Goal: Task Accomplishment & Management: Complete application form

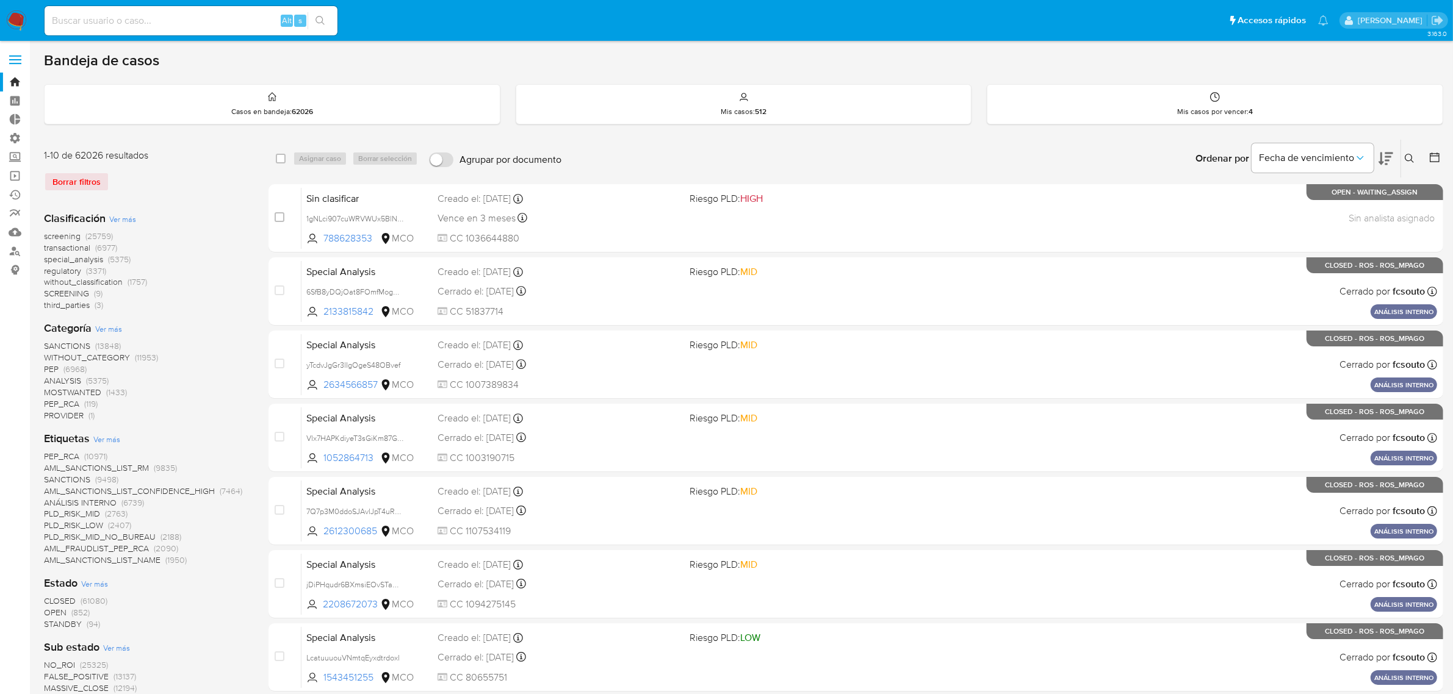
click at [10, 13] on img at bounding box center [16, 20] width 21 height 21
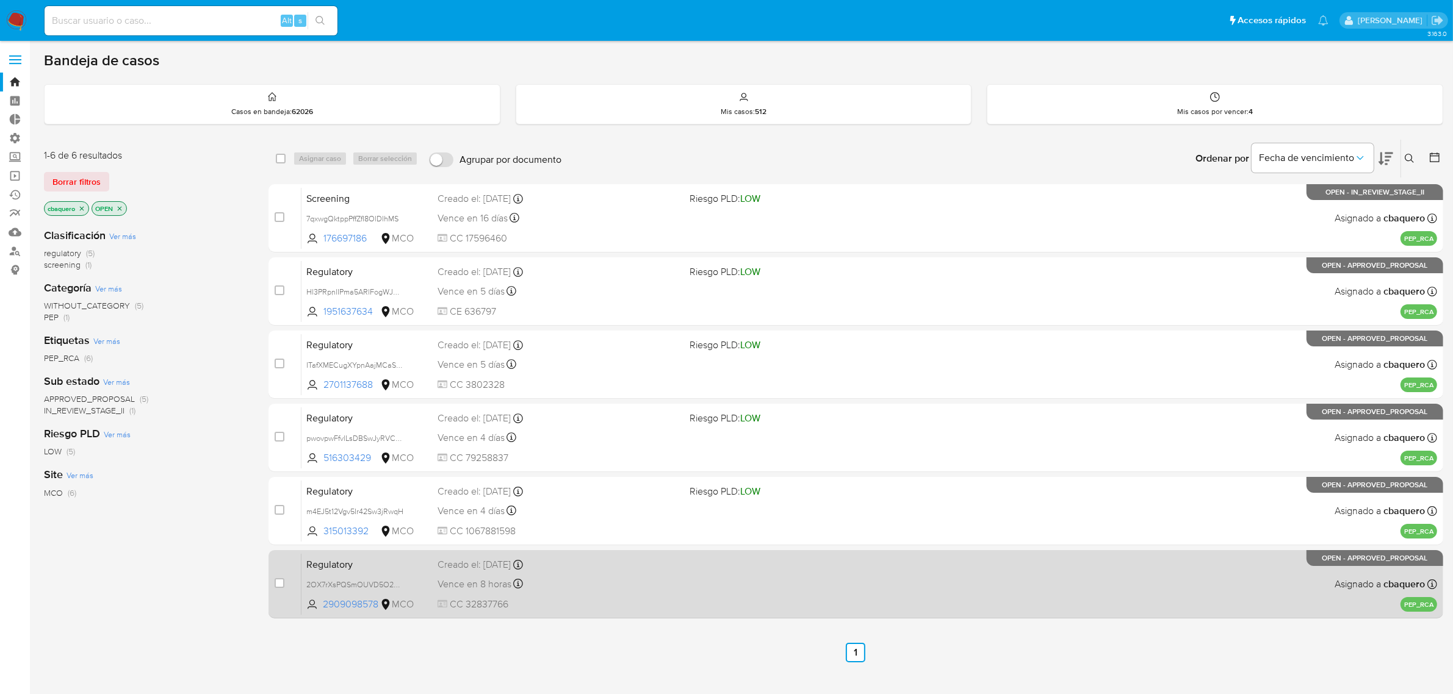
click at [634, 608] on span "CC 32837766" at bounding box center [558, 604] width 243 height 13
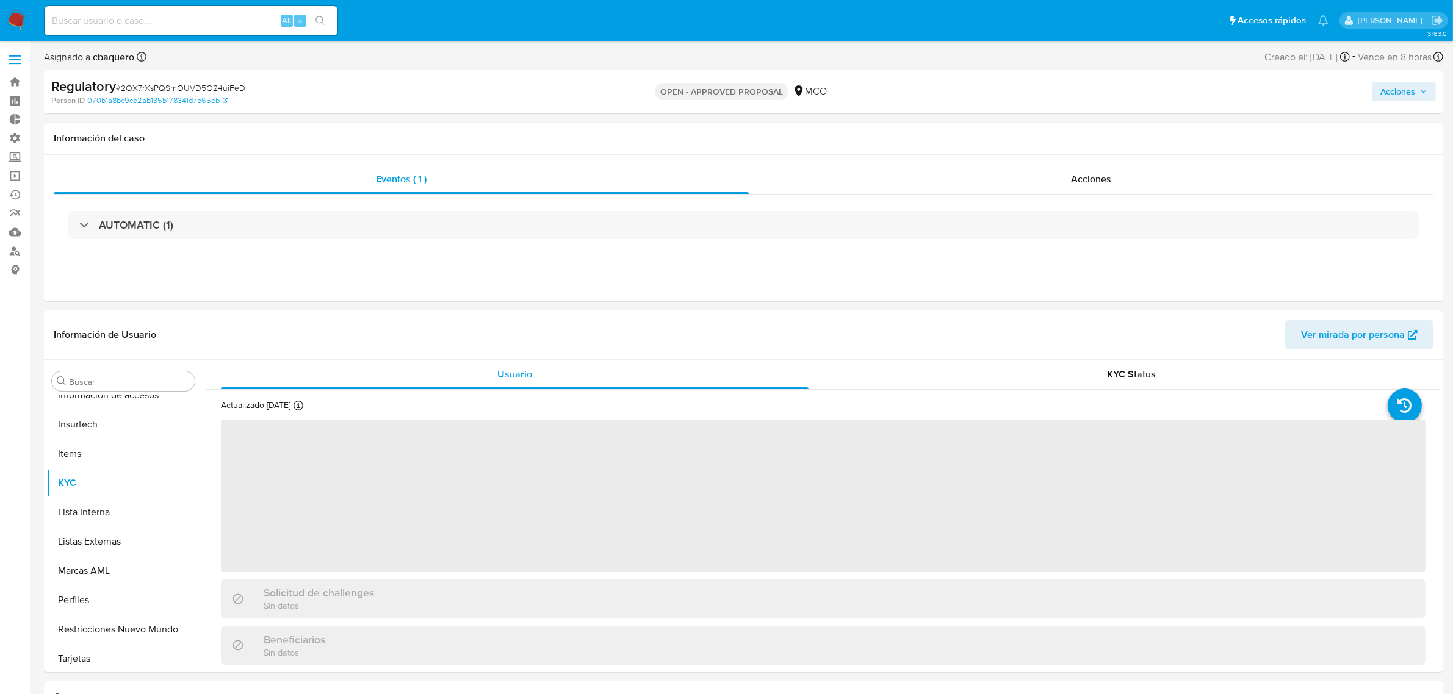
scroll to position [602, 0]
select select "10"
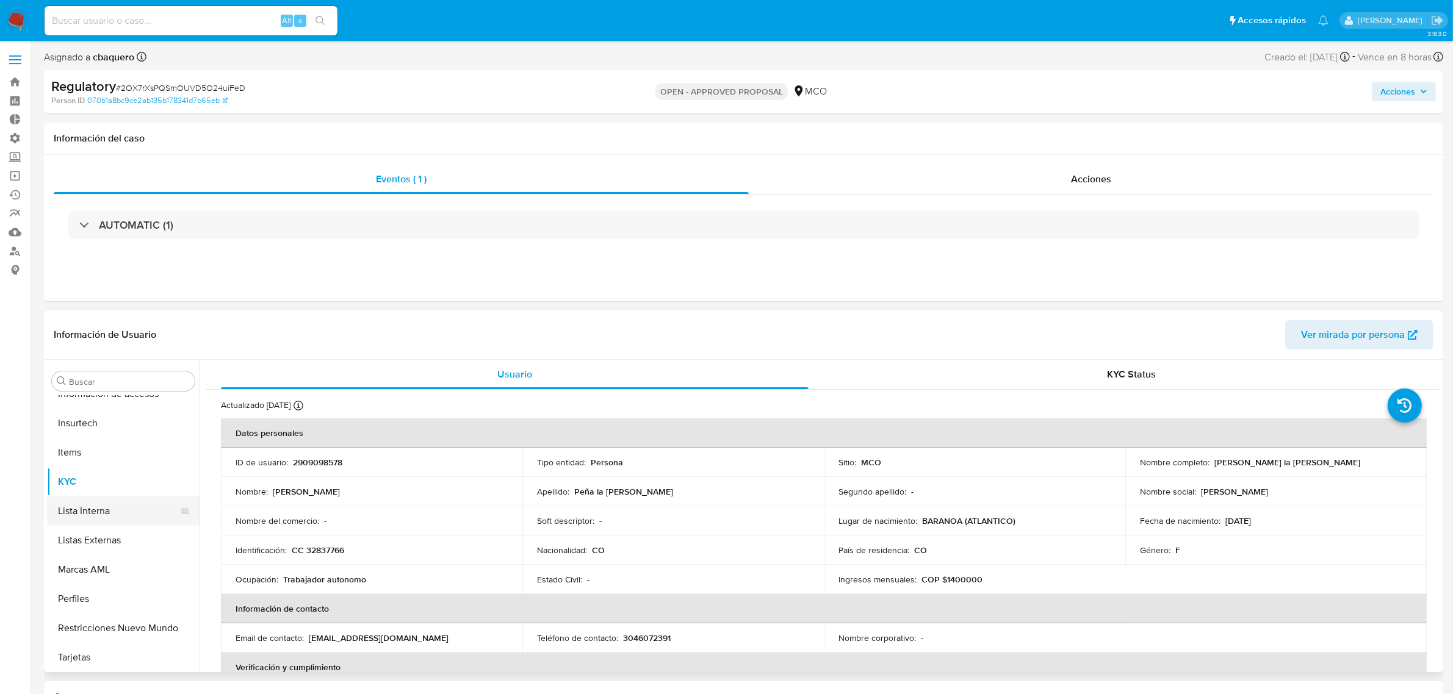
click at [99, 508] on button "Lista Interna" at bounding box center [118, 511] width 143 height 29
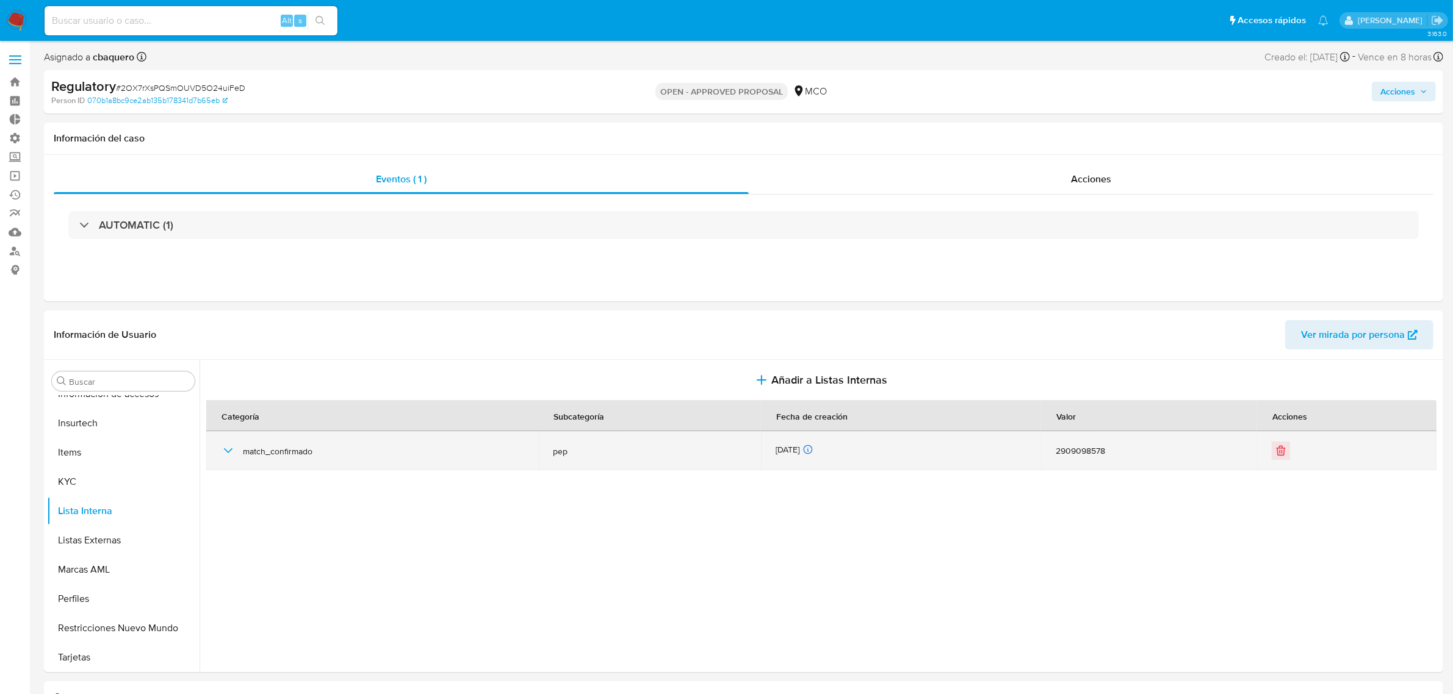
click at [228, 451] on icon "button" at bounding box center [228, 451] width 15 height 15
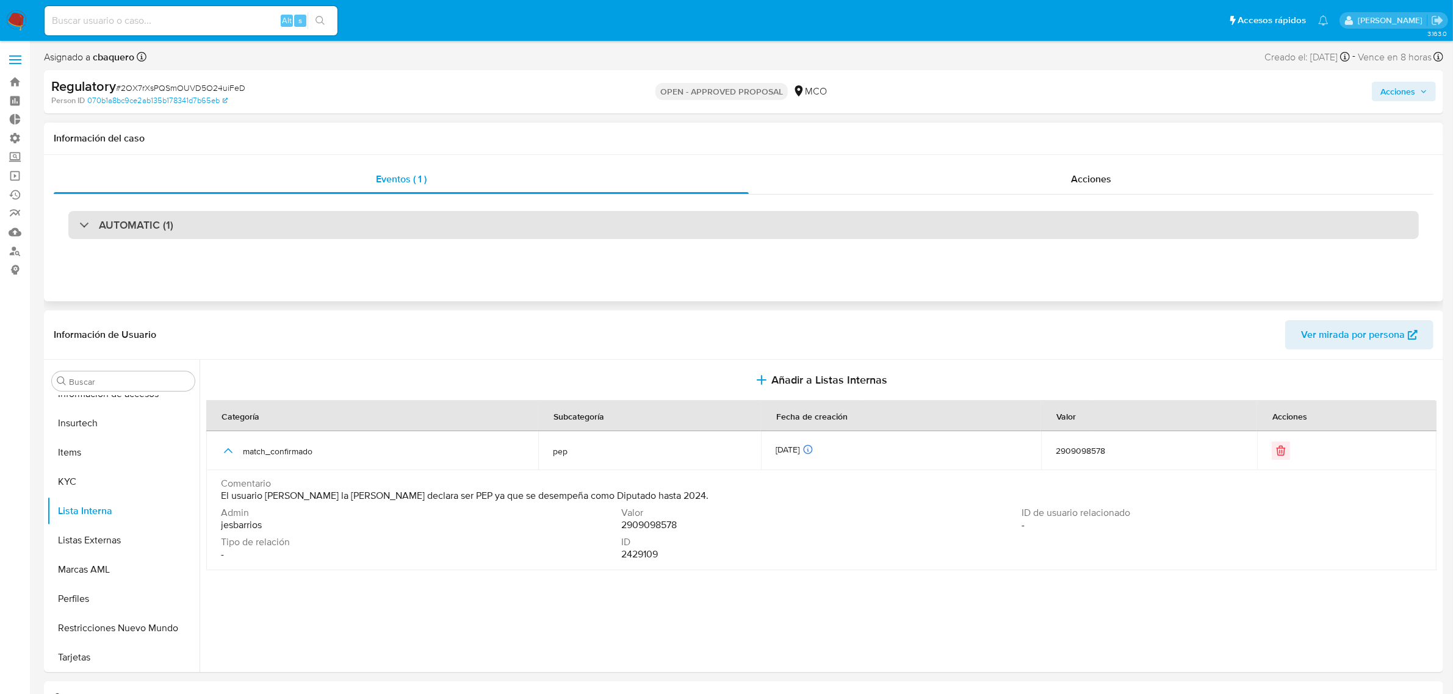
click at [258, 217] on div "AUTOMATIC (1)" at bounding box center [743, 225] width 1350 height 28
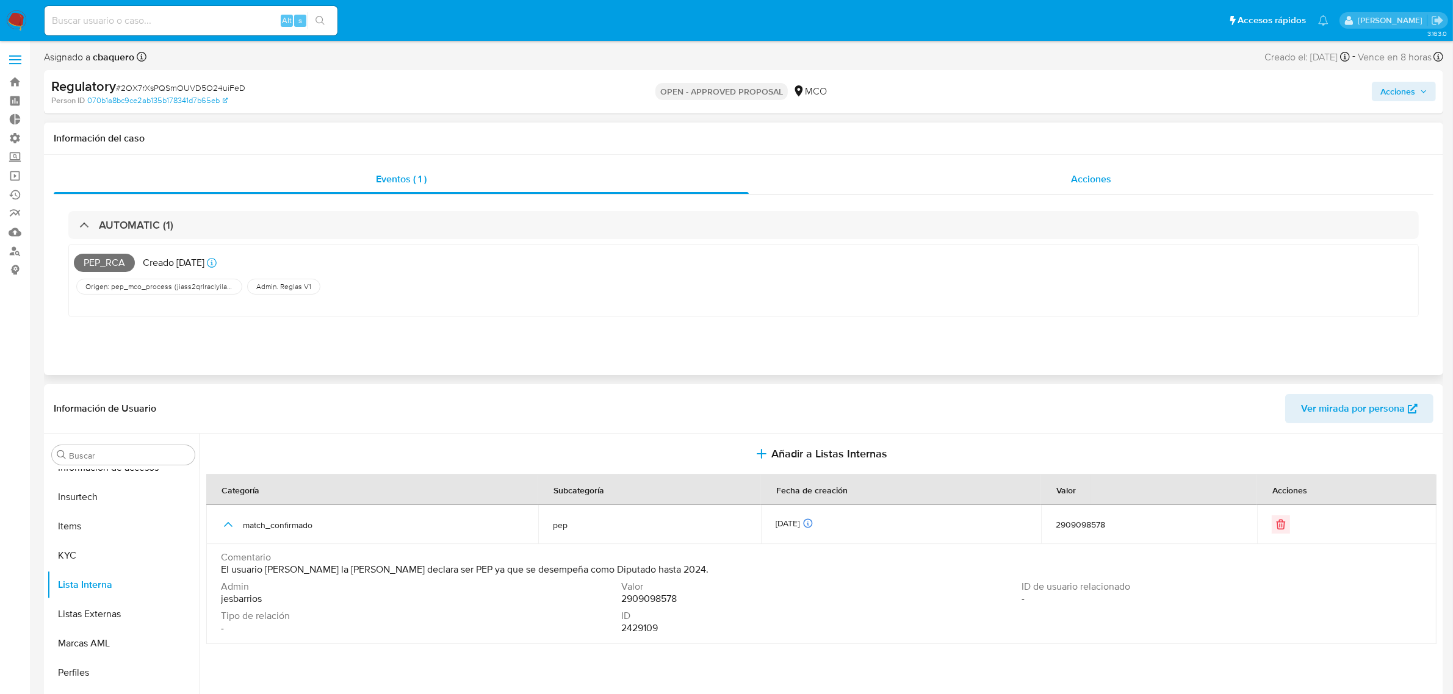
click at [1001, 181] on div "Acciones" at bounding box center [1091, 179] width 685 height 29
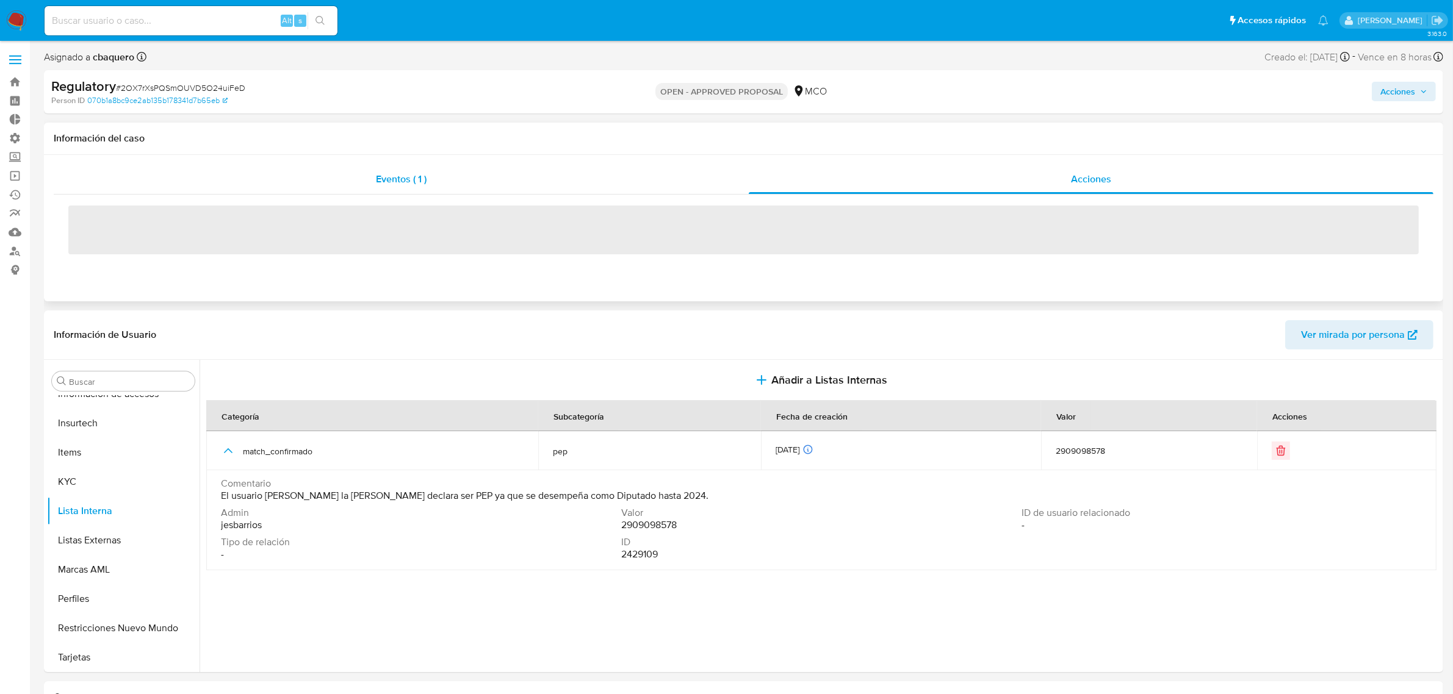
click at [481, 180] on div "Eventos ( 1 )" at bounding box center [401, 179] width 695 height 29
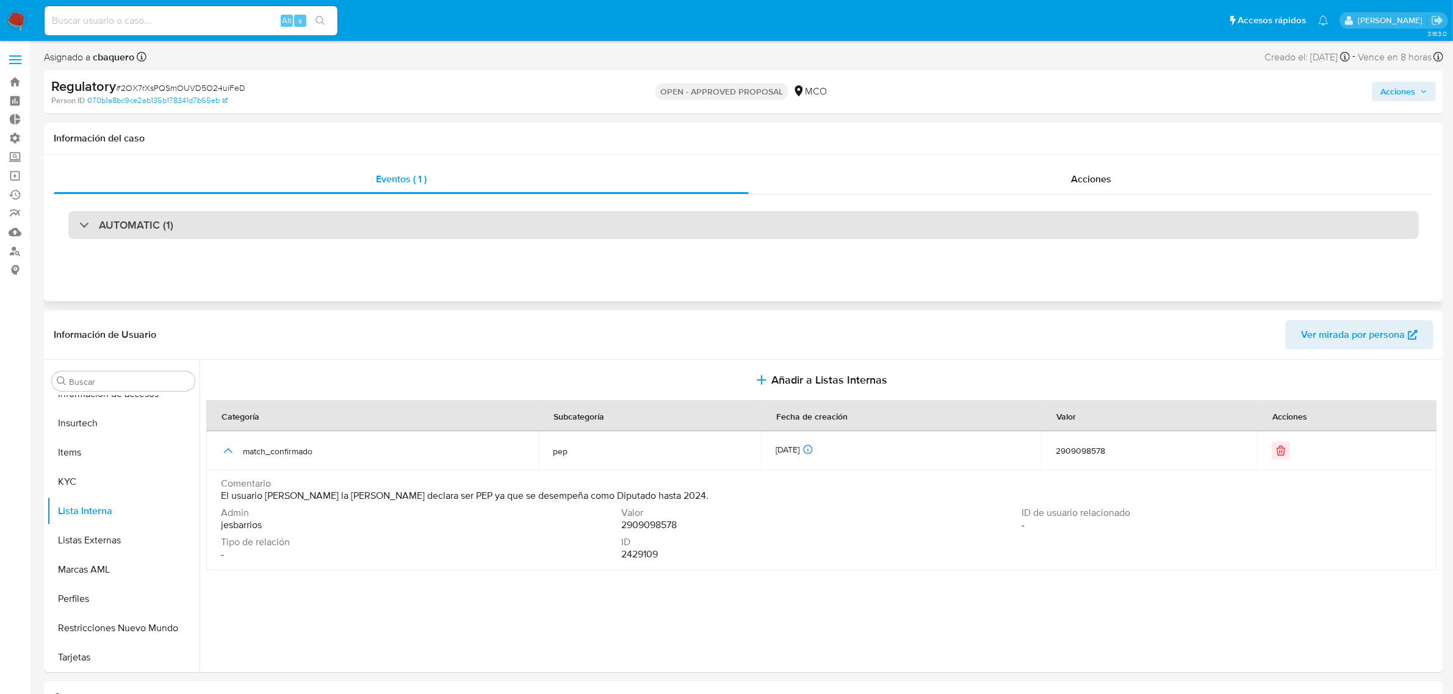
click at [309, 235] on div "AUTOMATIC (1)" at bounding box center [743, 225] width 1350 height 28
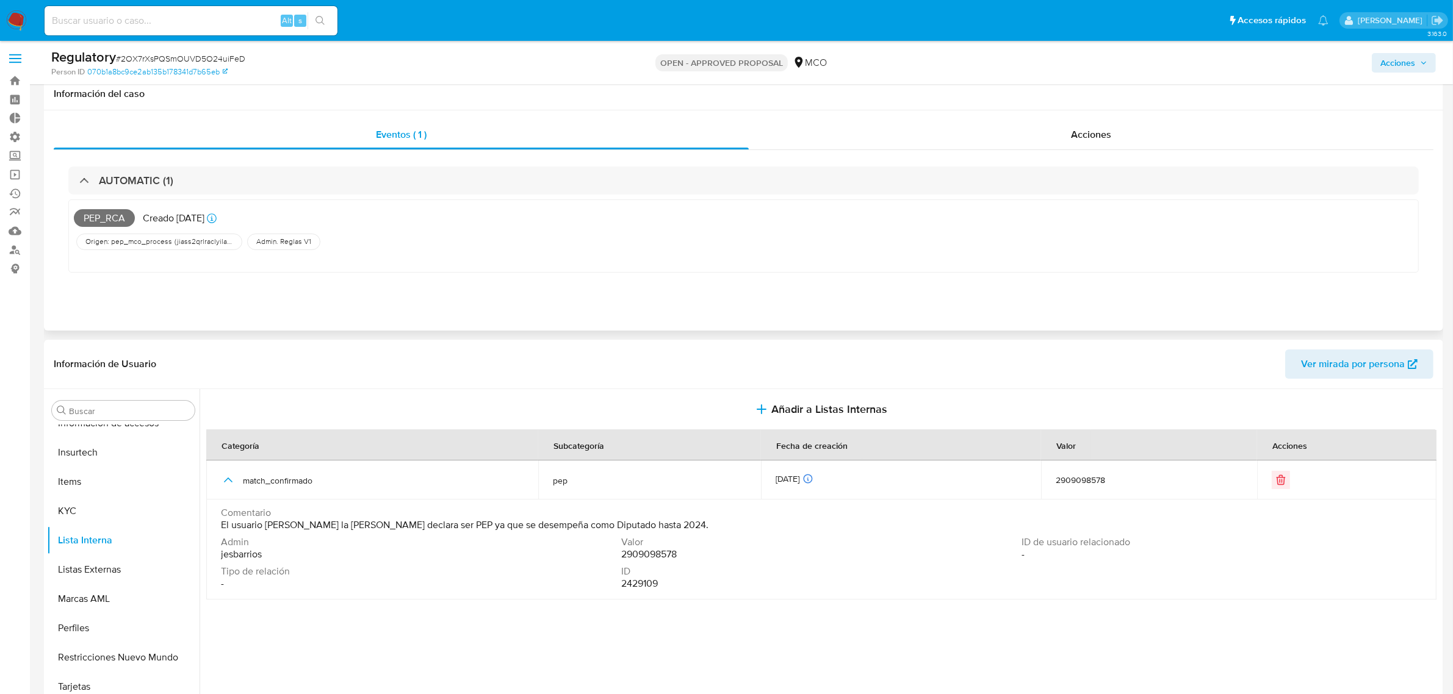
scroll to position [0, 0]
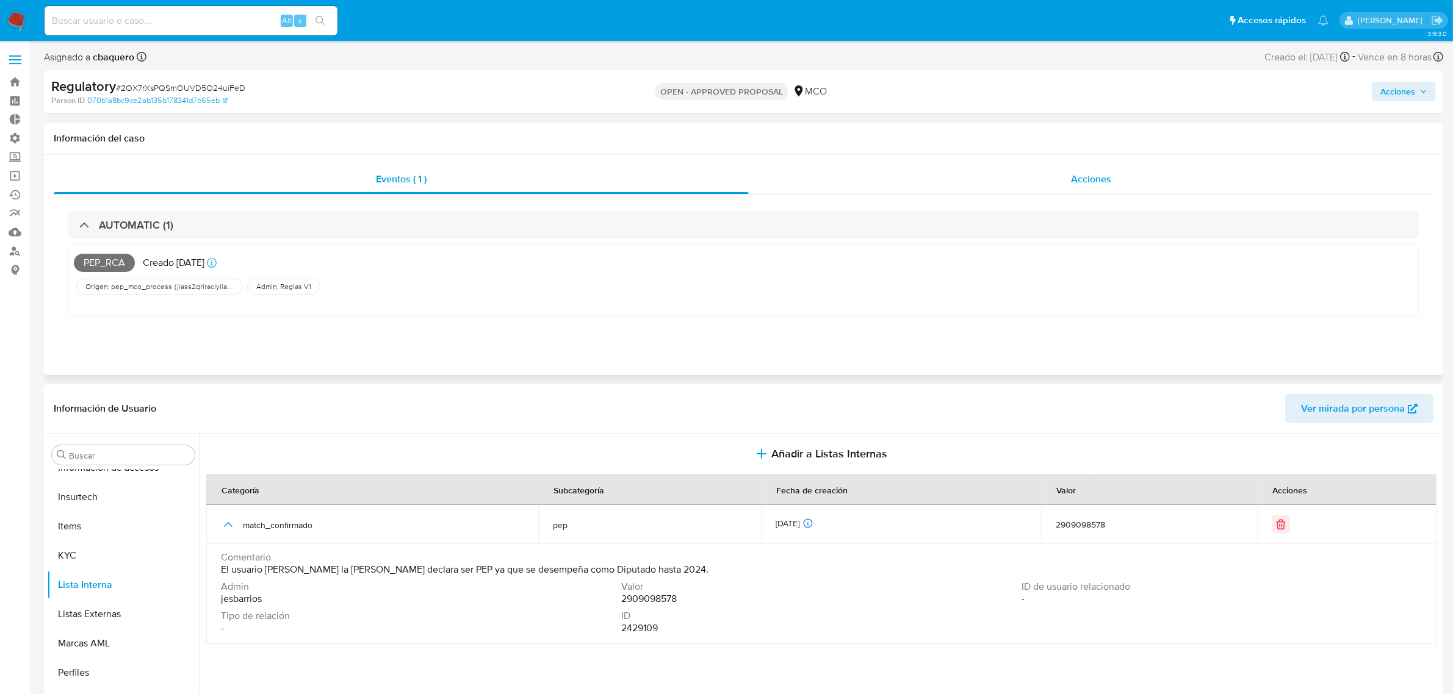
click at [958, 171] on div "Acciones" at bounding box center [1091, 179] width 685 height 29
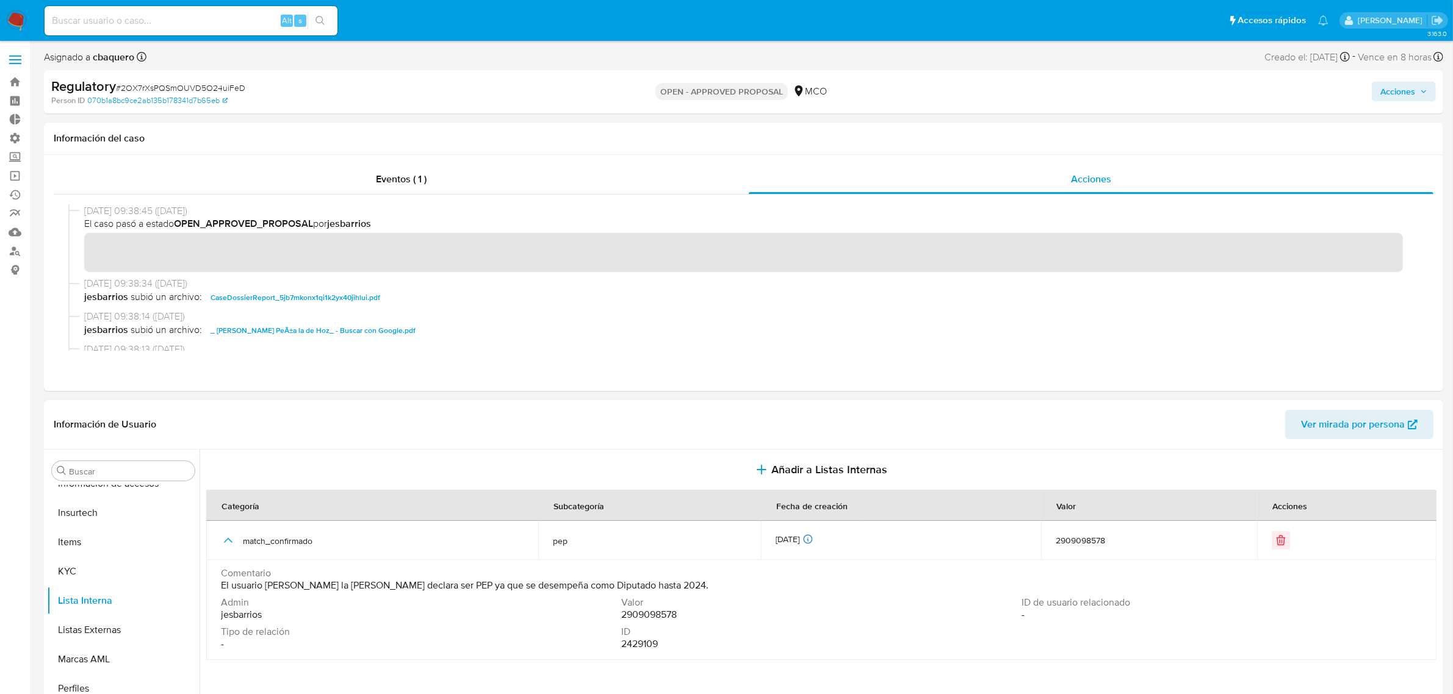
drag, startPoint x: 383, startPoint y: 587, endPoint x: 266, endPoint y: 581, distance: 116.7
click at [266, 581] on span "El usuario Lilia Sulmira Peña la de Hoz declara ser PEP ya que se desempeña com…" at bounding box center [464, 586] width 487 height 12
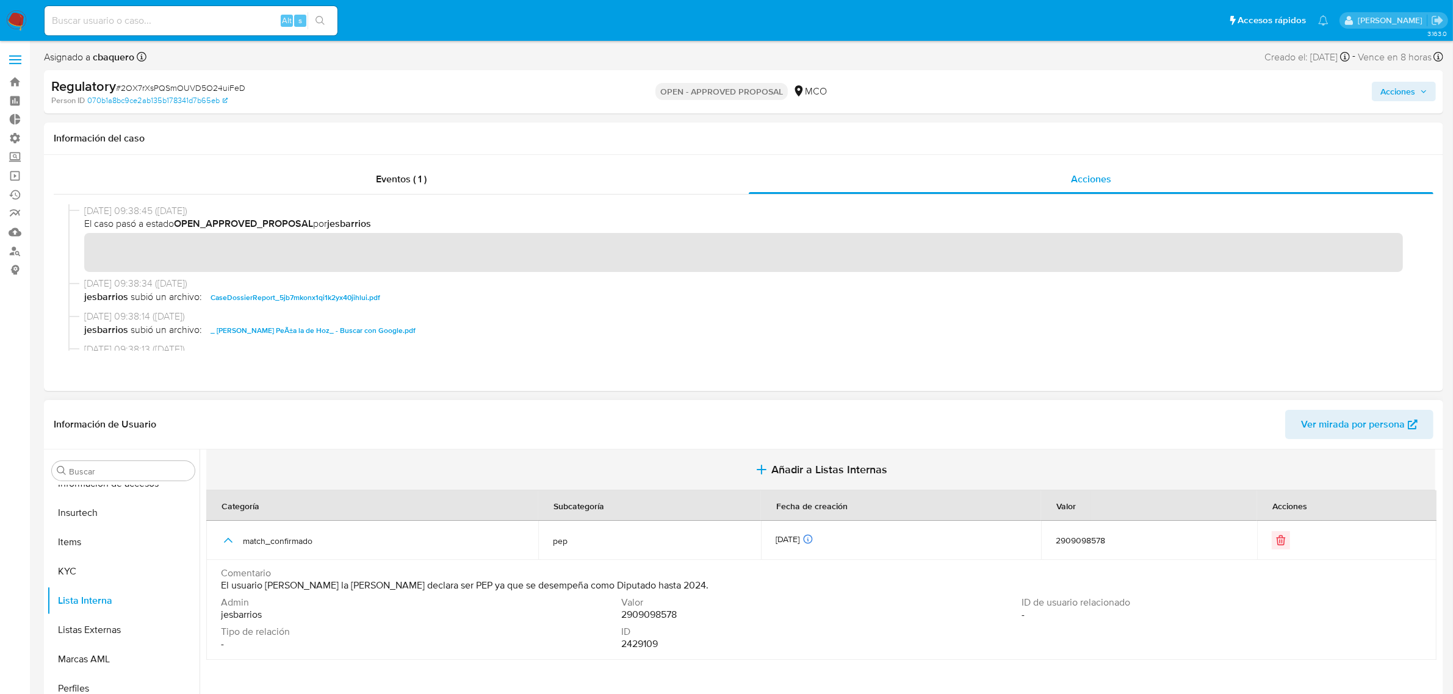
click at [800, 461] on button "Añadir a Listas Internas" at bounding box center [820, 470] width 1229 height 41
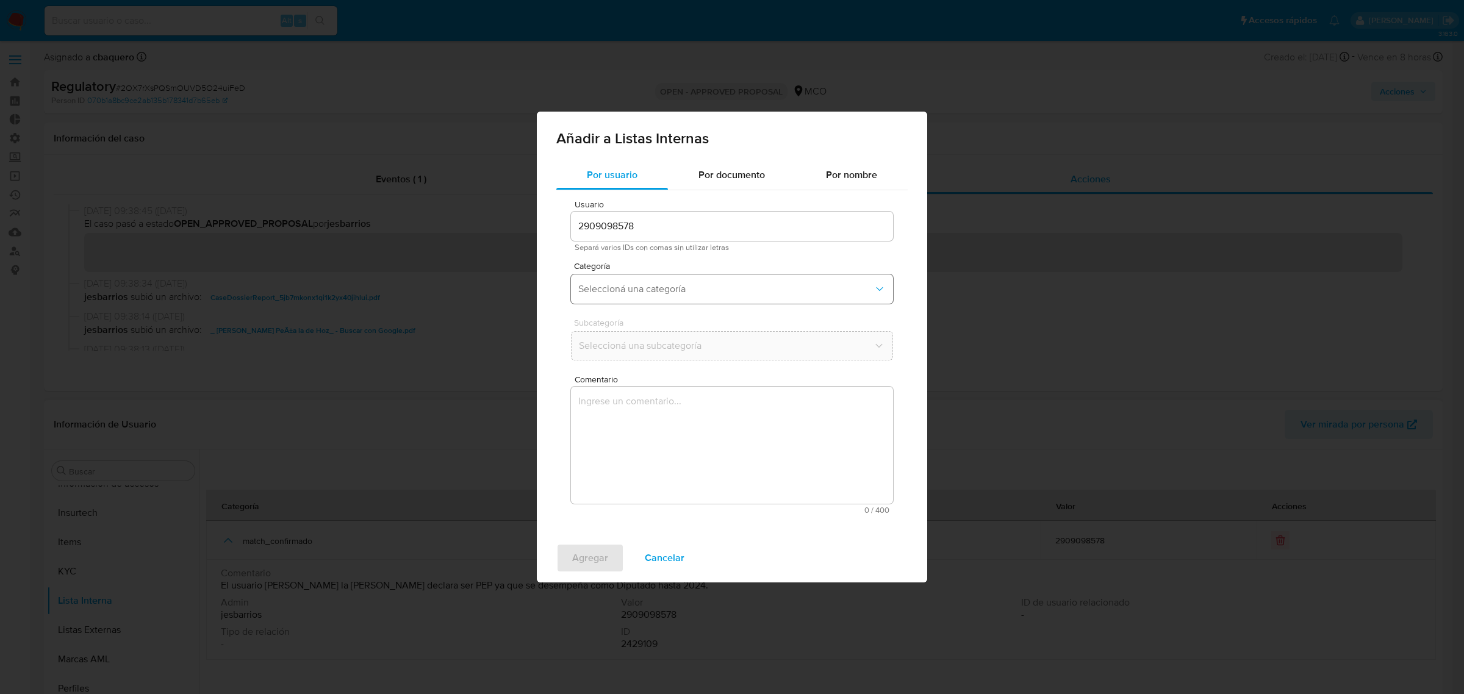
click at [674, 286] on span "Seleccioná una categoría" at bounding box center [725, 289] width 295 height 12
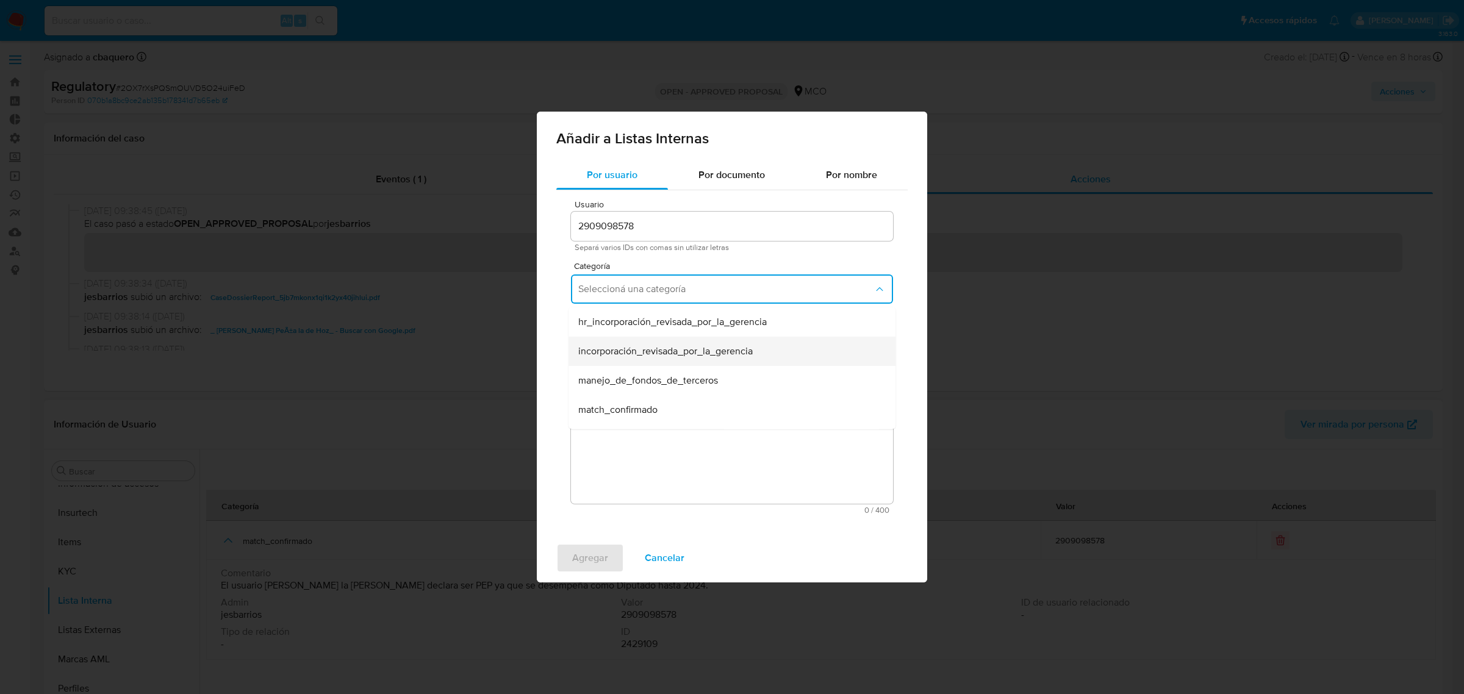
click at [651, 354] on span "incorporación_revisada_por_la_gerencia" at bounding box center [665, 351] width 174 height 12
click at [638, 350] on span "Seleccioná una subcategoría" at bounding box center [725, 346] width 295 height 12
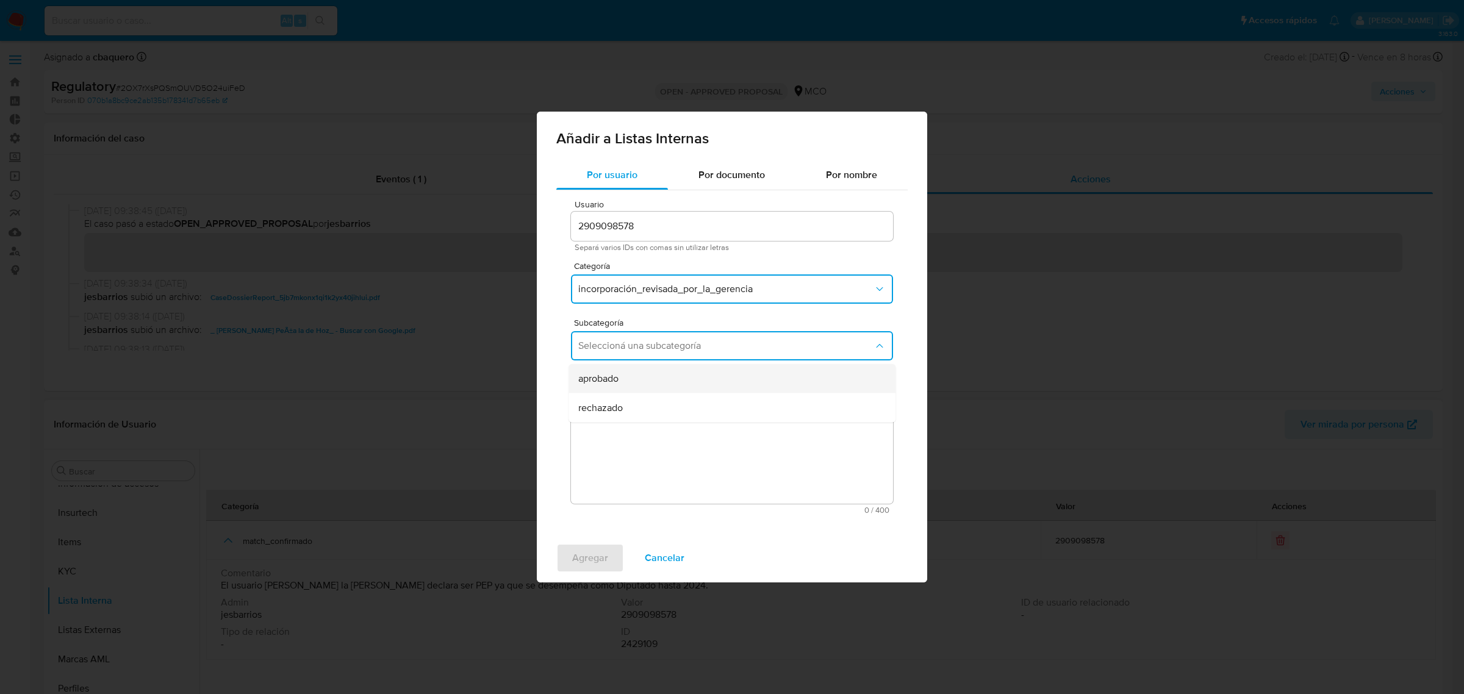
click at [623, 384] on div "aprobado" at bounding box center [728, 378] width 300 height 29
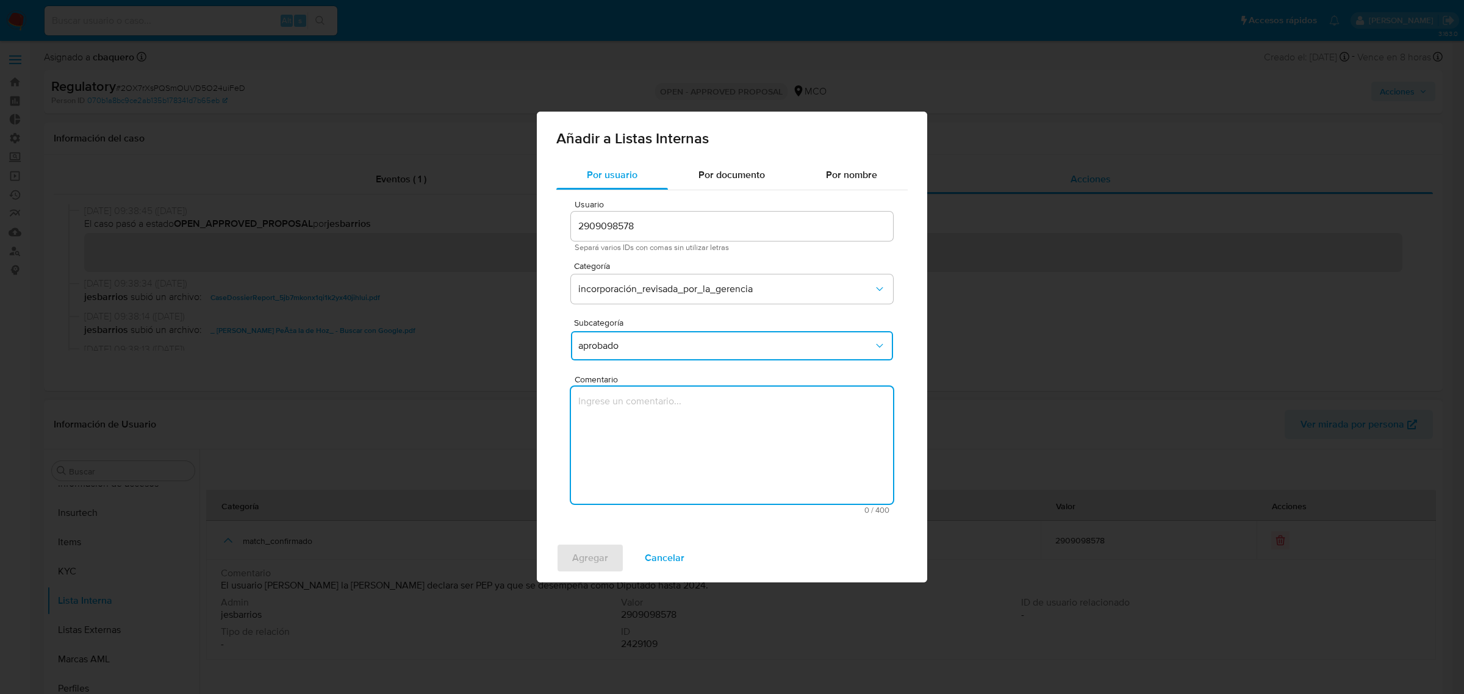
click at [742, 474] on textarea "Comentario" at bounding box center [732, 445] width 322 height 117
type textarea "Se aprueba vinculación de PEP al no encontrar evidencia de noticias negativas"
click at [594, 551] on span "Agregar" at bounding box center [590, 558] width 36 height 27
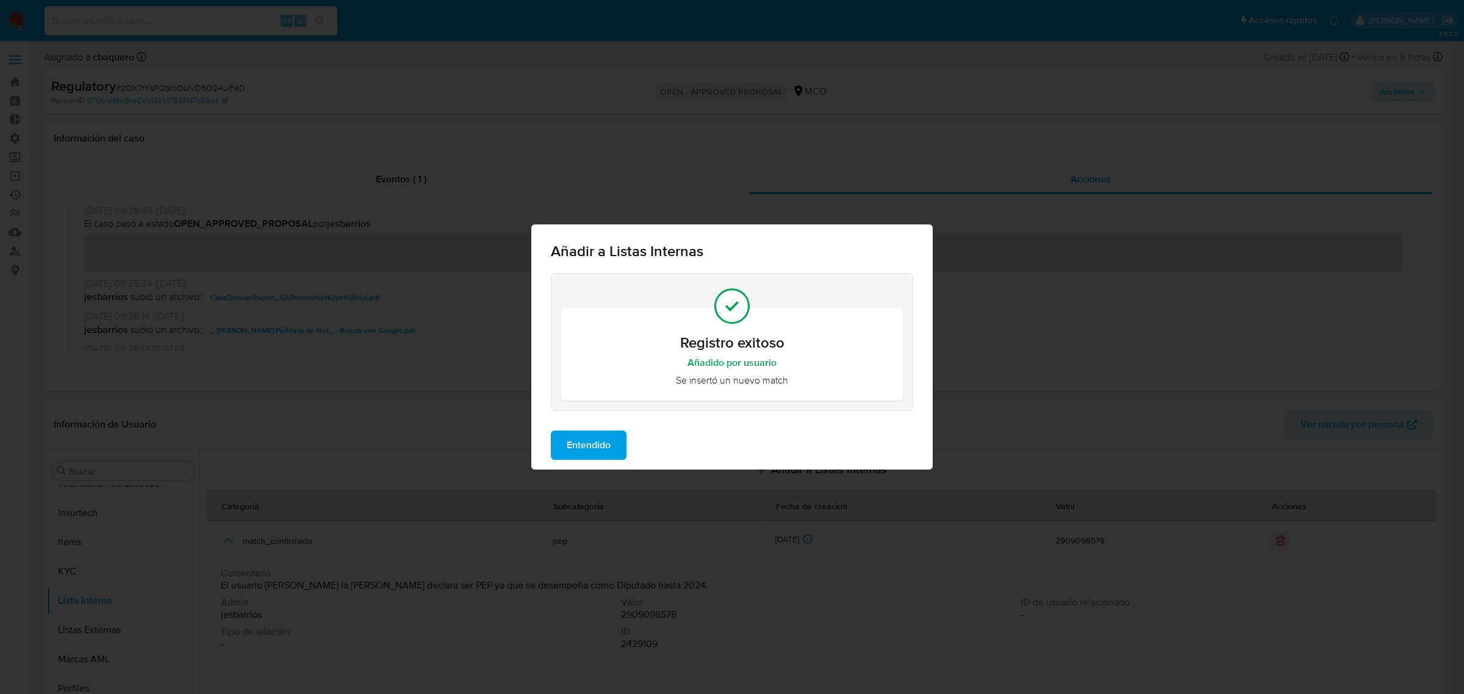
click at [622, 434] on button "Entendido" at bounding box center [589, 445] width 76 height 29
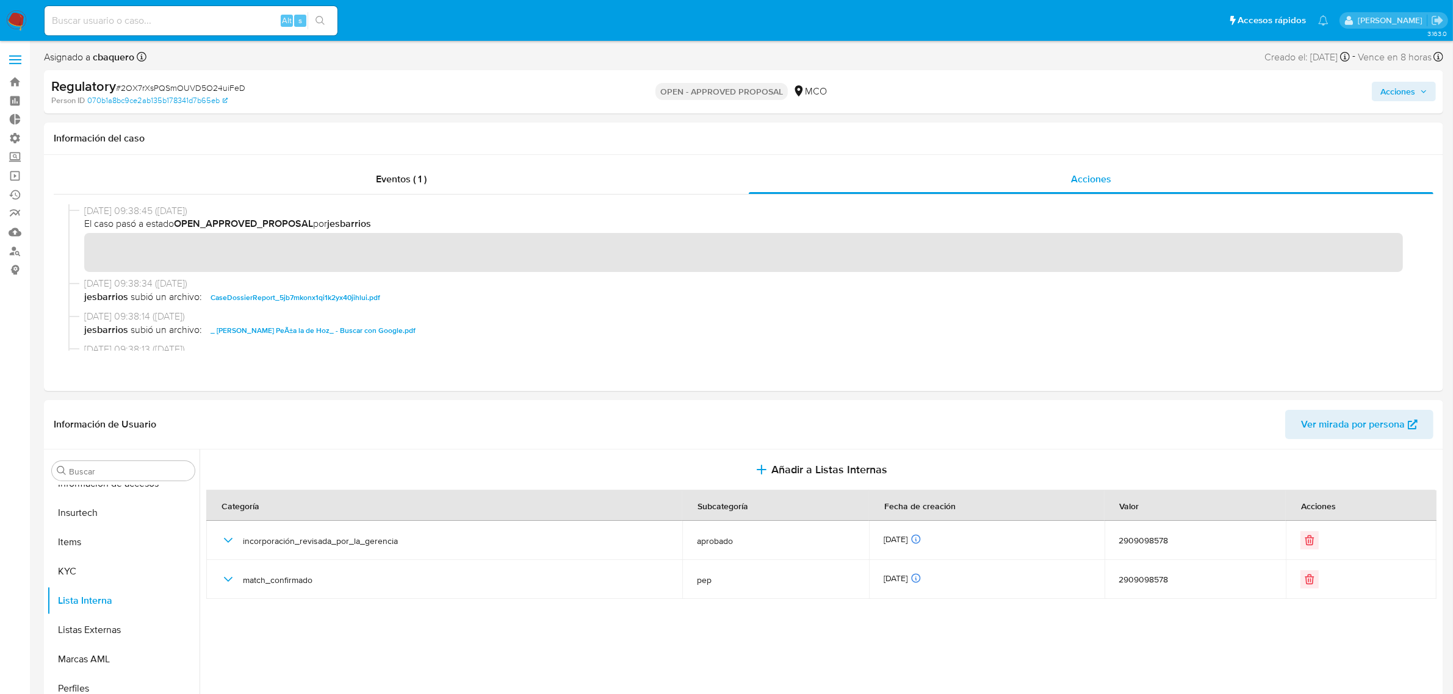
click at [1437, 87] on div "Regulatory # 2OX7rXsPQSmOUVD5O24uiFeD Person ID 070b1a8bc9ce2ab135b178341d7b65e…" at bounding box center [743, 91] width 1399 height 43
drag, startPoint x: 1409, startPoint y: 92, endPoint x: 1370, endPoint y: 95, distance: 39.8
click at [1406, 92] on span "Acciones" at bounding box center [1397, 92] width 35 height 20
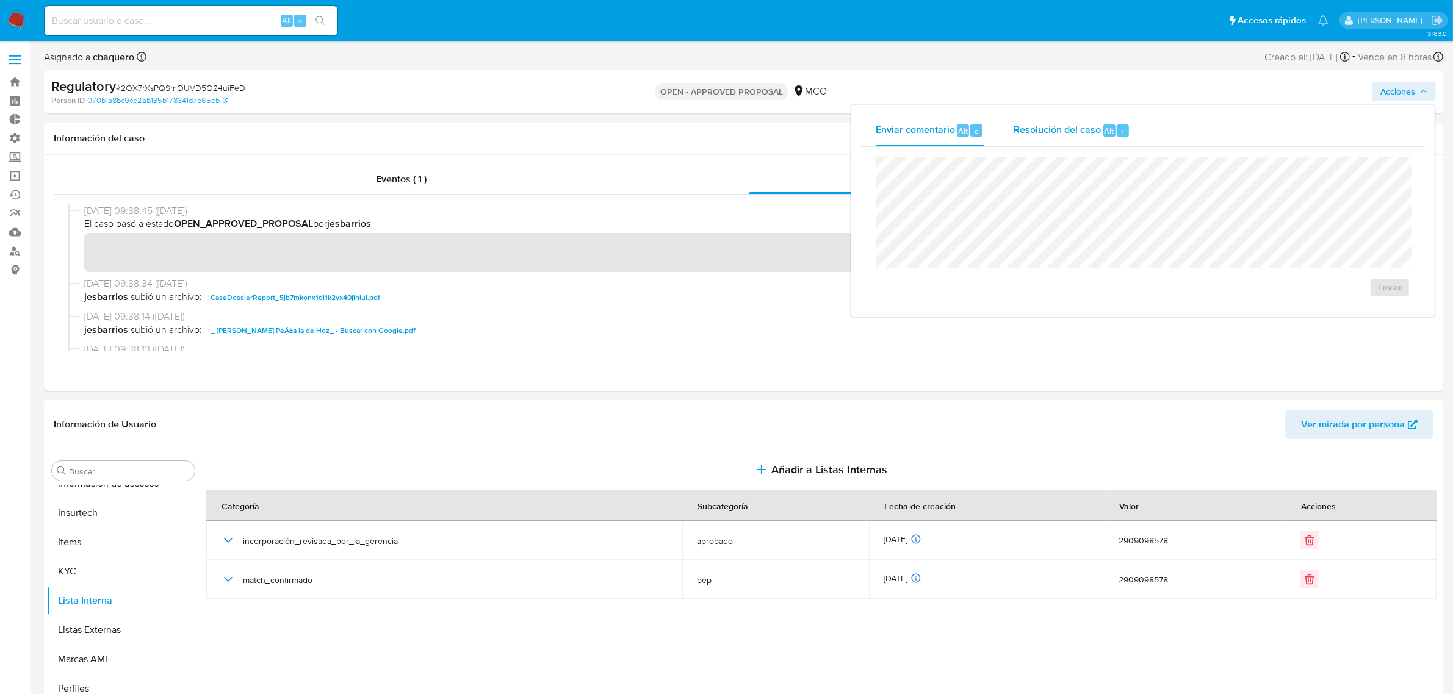
click at [1076, 132] on span "Resolución del caso" at bounding box center [1056, 130] width 87 height 14
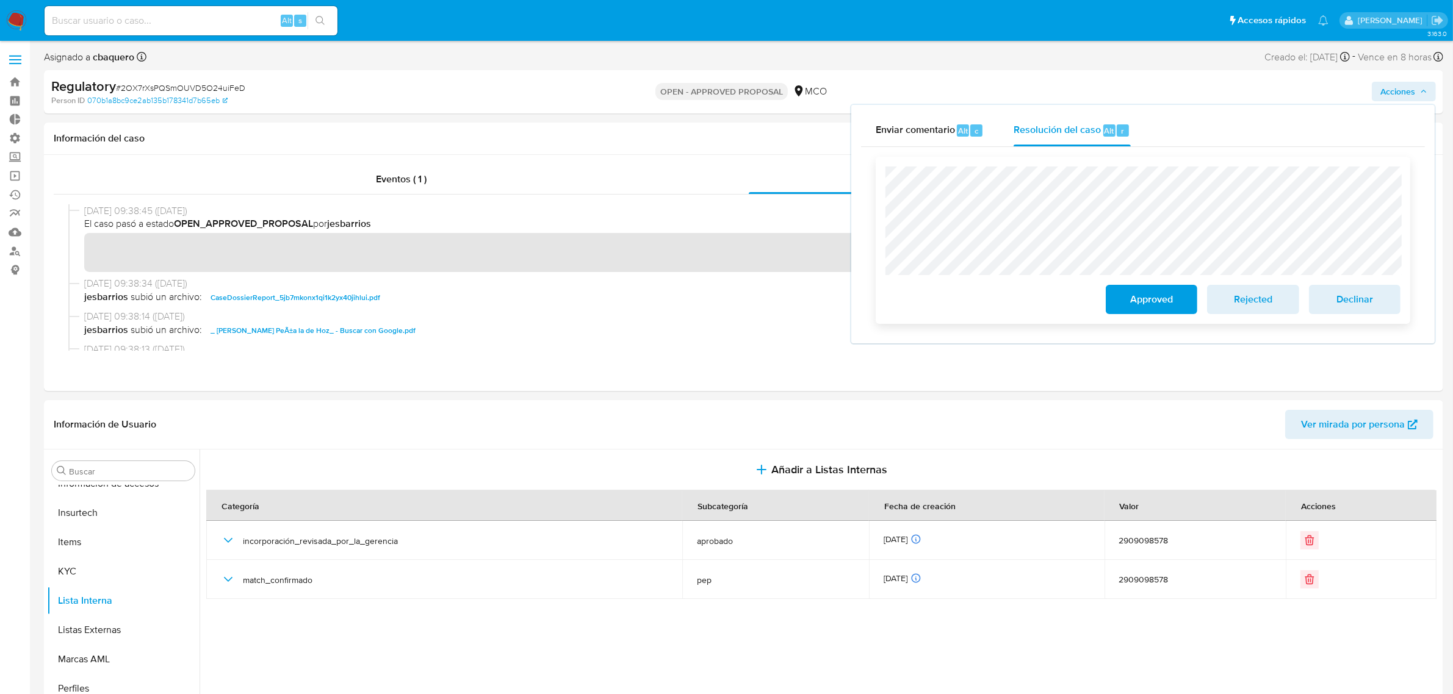
click at [1147, 297] on span "Approved" at bounding box center [1151, 299] width 60 height 27
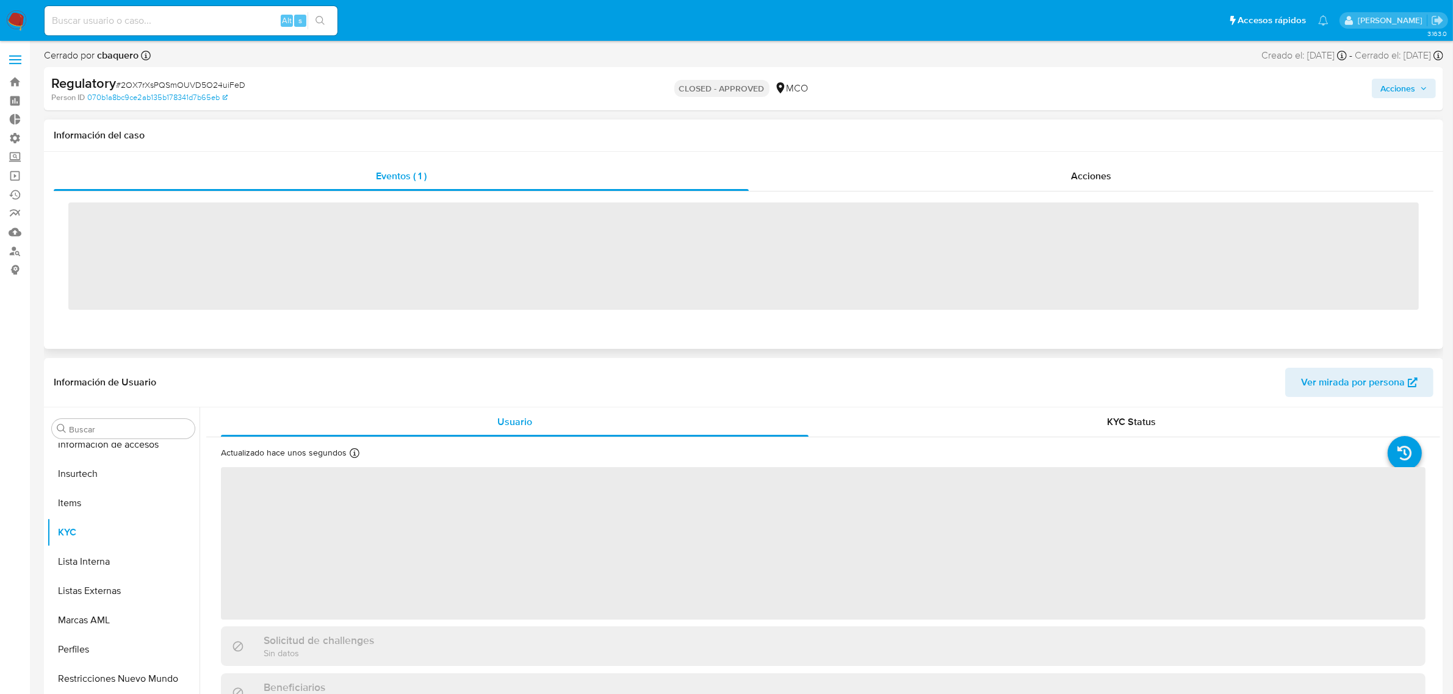
scroll to position [602, 0]
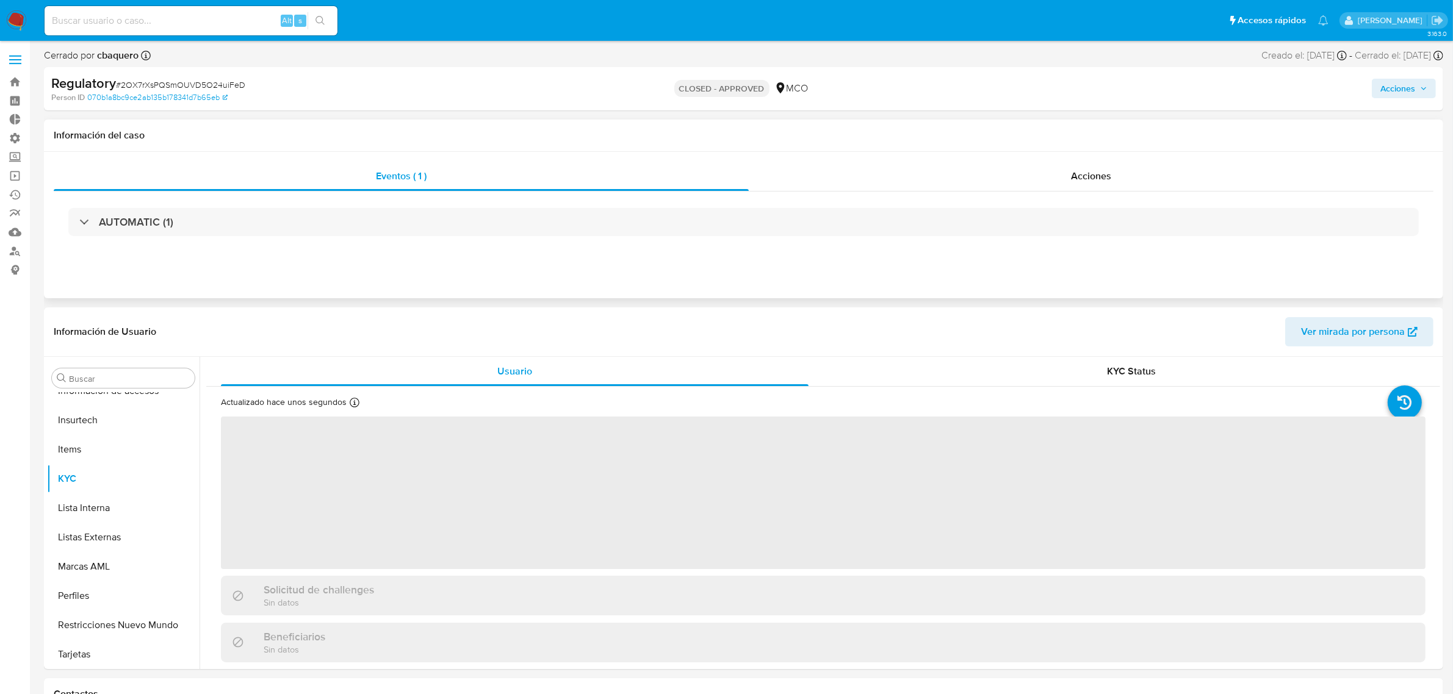
select select "10"
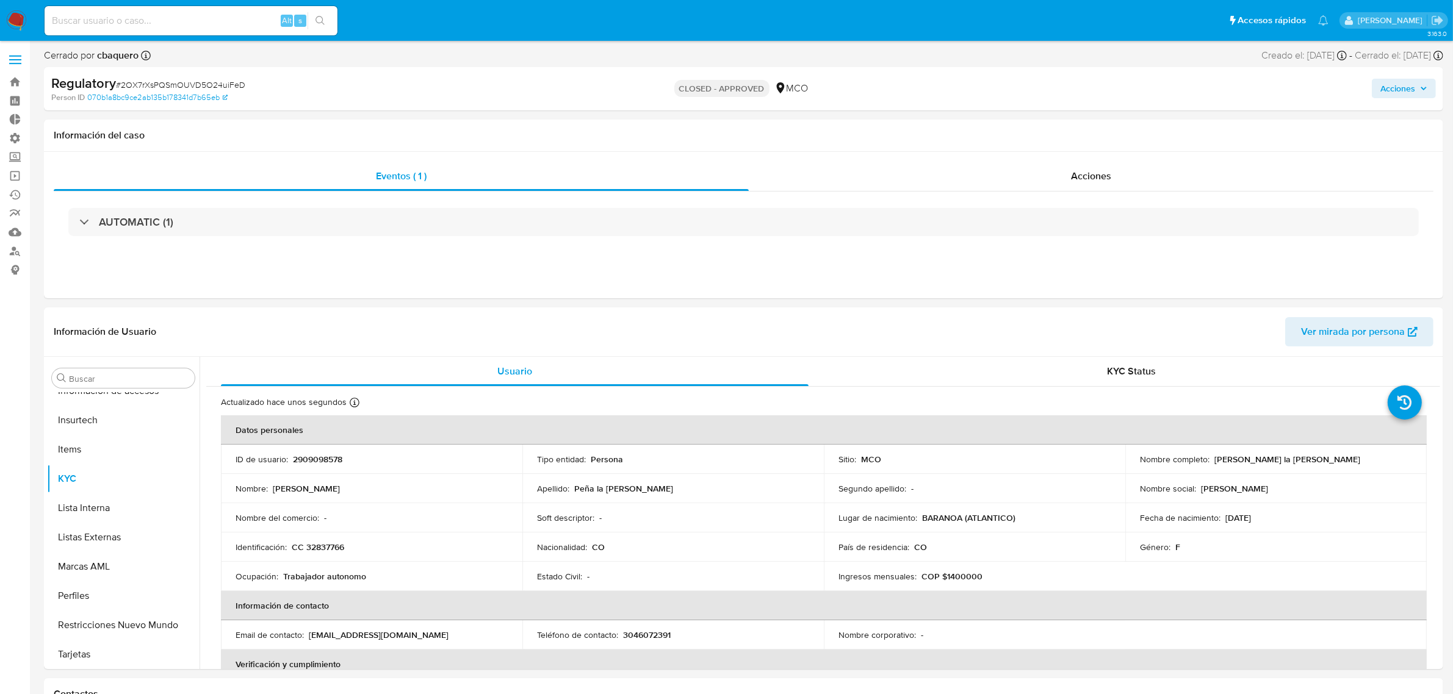
click at [20, 14] on img at bounding box center [16, 20] width 21 height 21
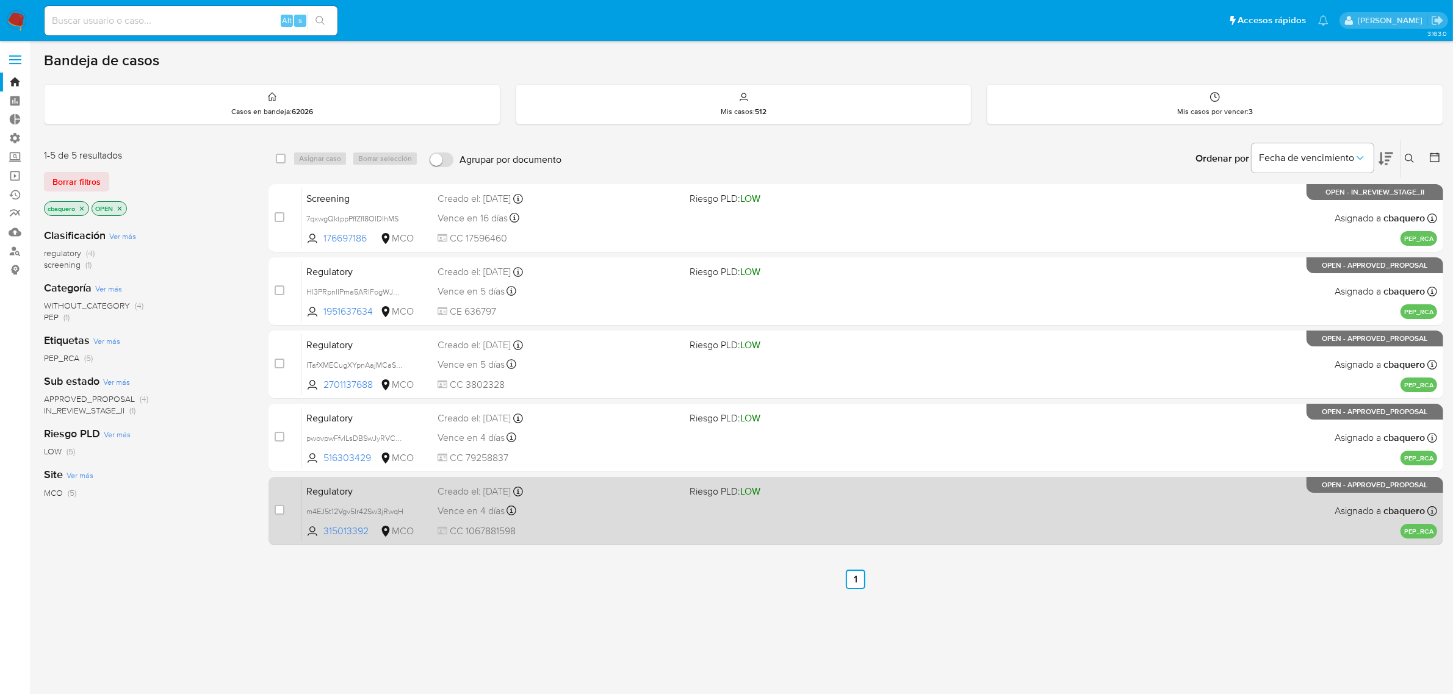
click at [607, 516] on div "Vence en 4 días Vence el 14/10/2025 10:19:58" at bounding box center [558, 511] width 243 height 16
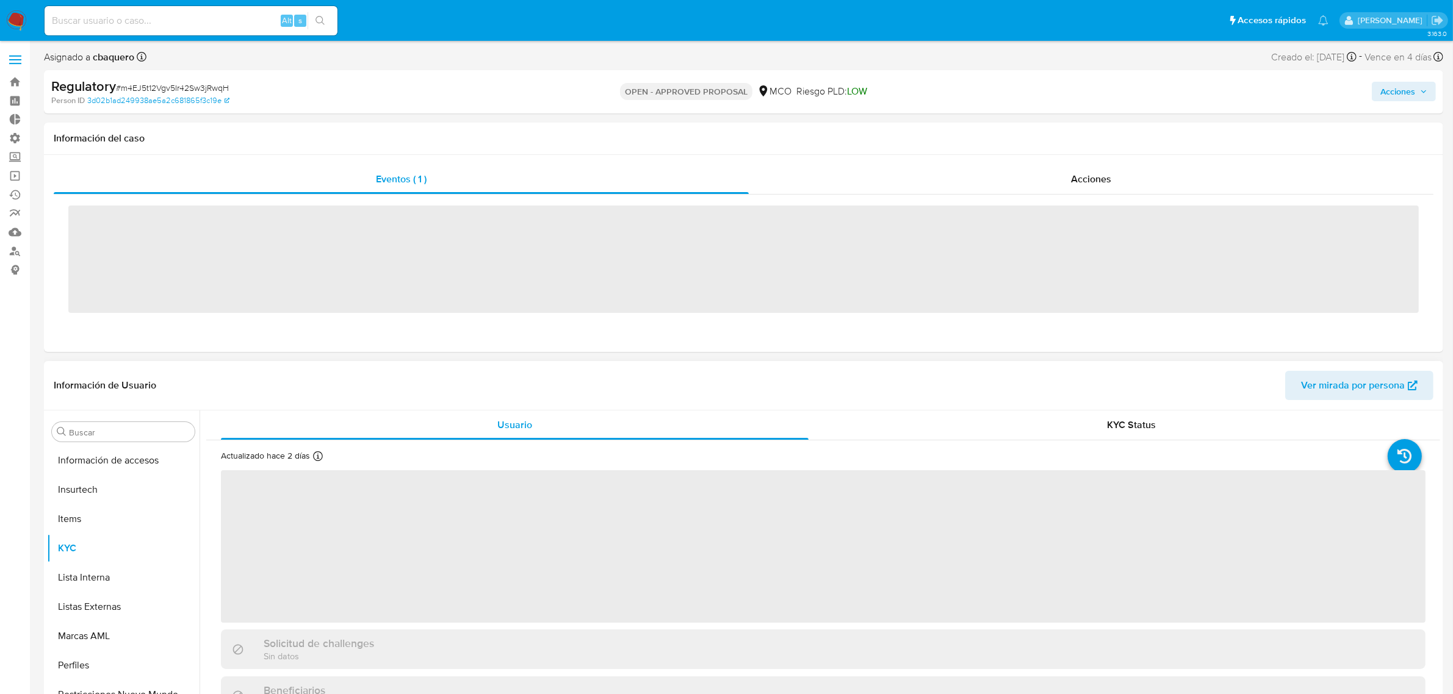
scroll to position [602, 0]
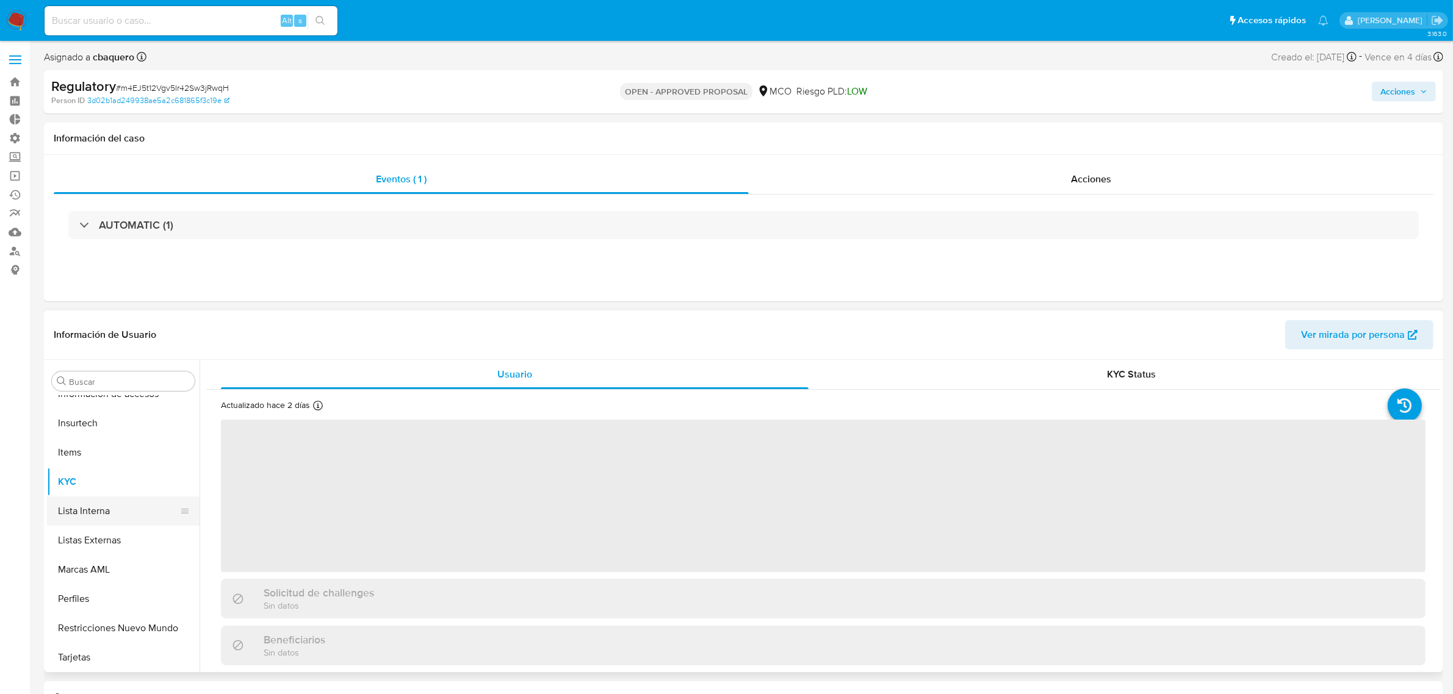
click at [96, 519] on button "Lista Interna" at bounding box center [118, 511] width 143 height 29
select select "10"
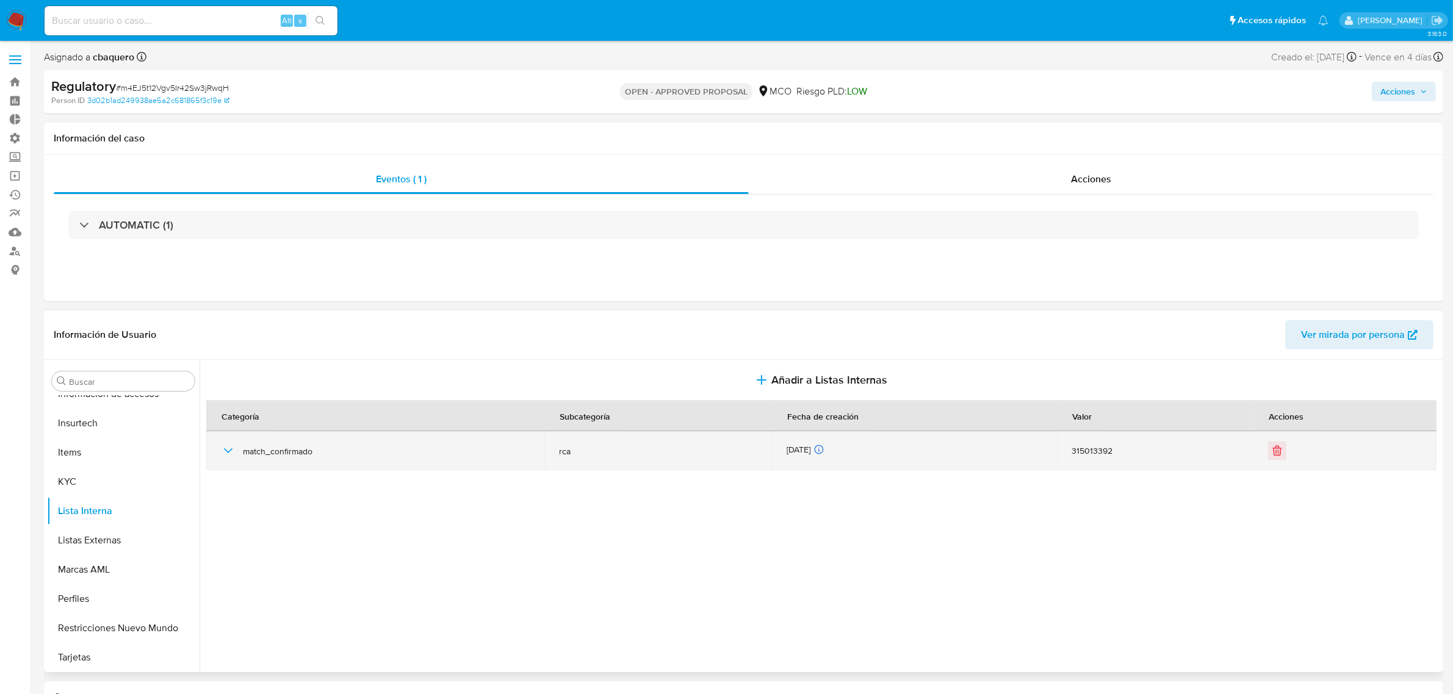
click at [226, 453] on icon "button" at bounding box center [228, 451] width 15 height 15
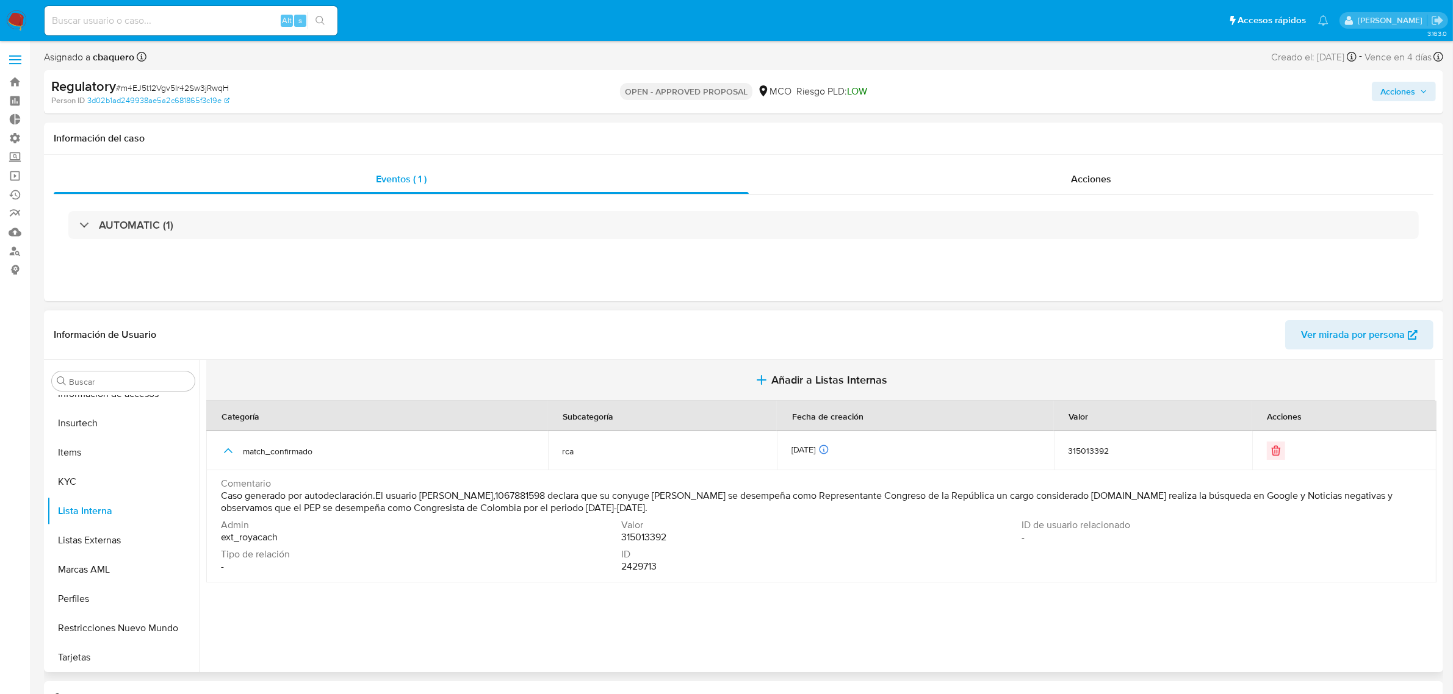
click at [808, 384] on span "Añadir a Listas Internas" at bounding box center [829, 379] width 116 height 13
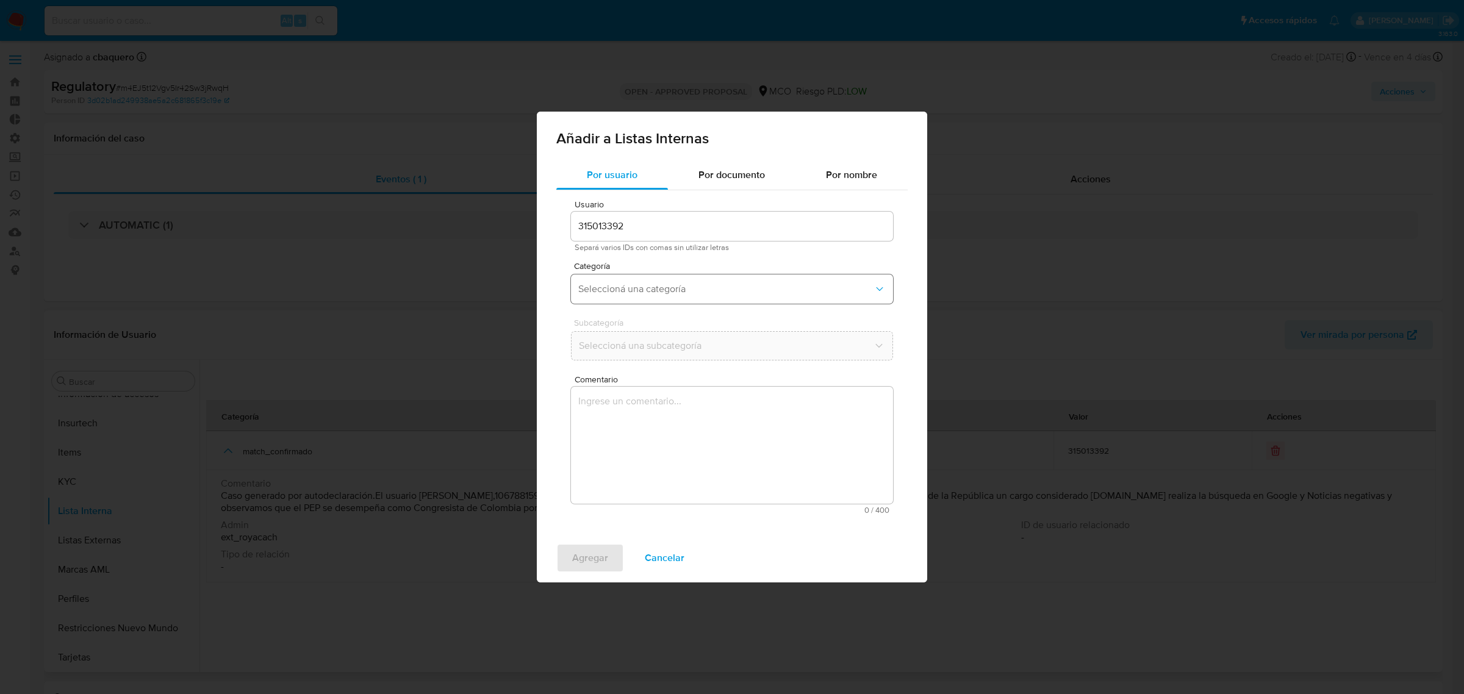
click at [644, 286] on span "Seleccioná una categoría" at bounding box center [725, 289] width 295 height 12
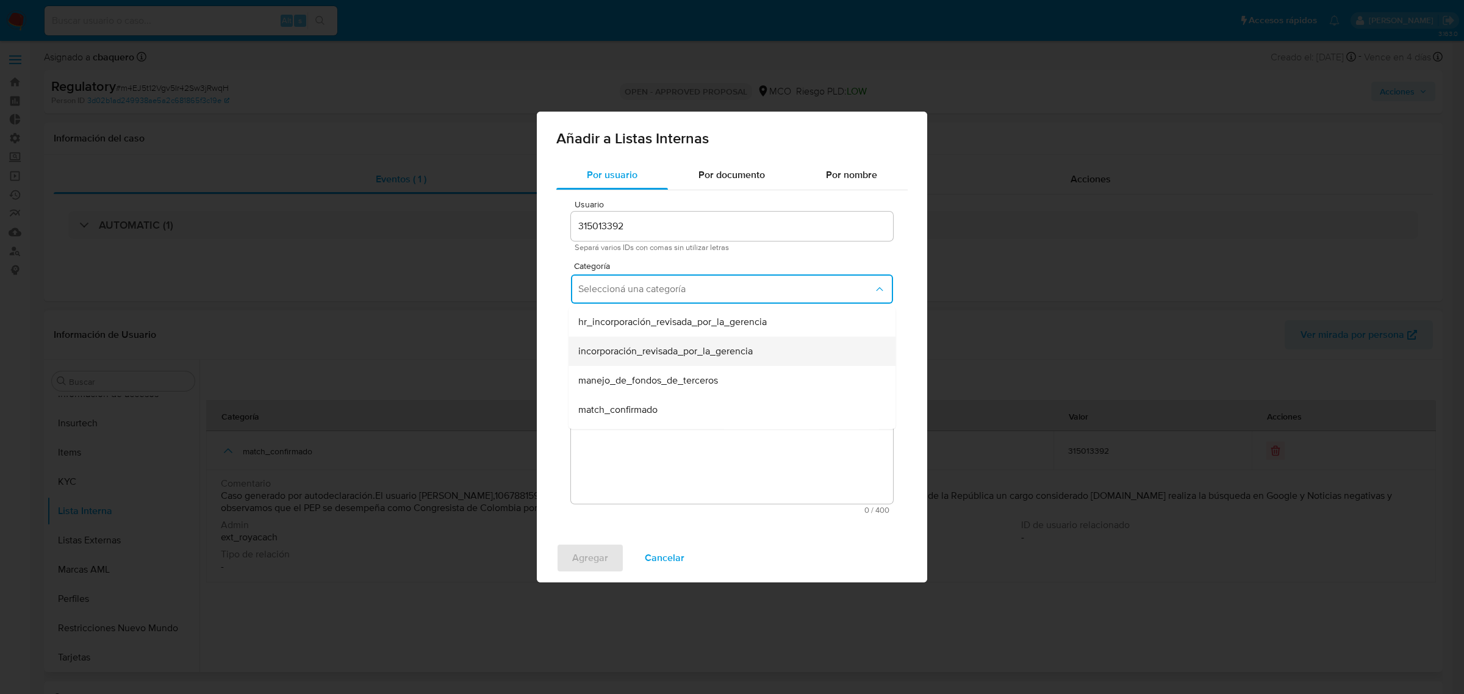
click at [621, 345] on span "incorporación_revisada_por_la_gerencia" at bounding box center [665, 351] width 174 height 12
click at [624, 354] on button "Seleccioná una subcategoría" at bounding box center [732, 345] width 322 height 29
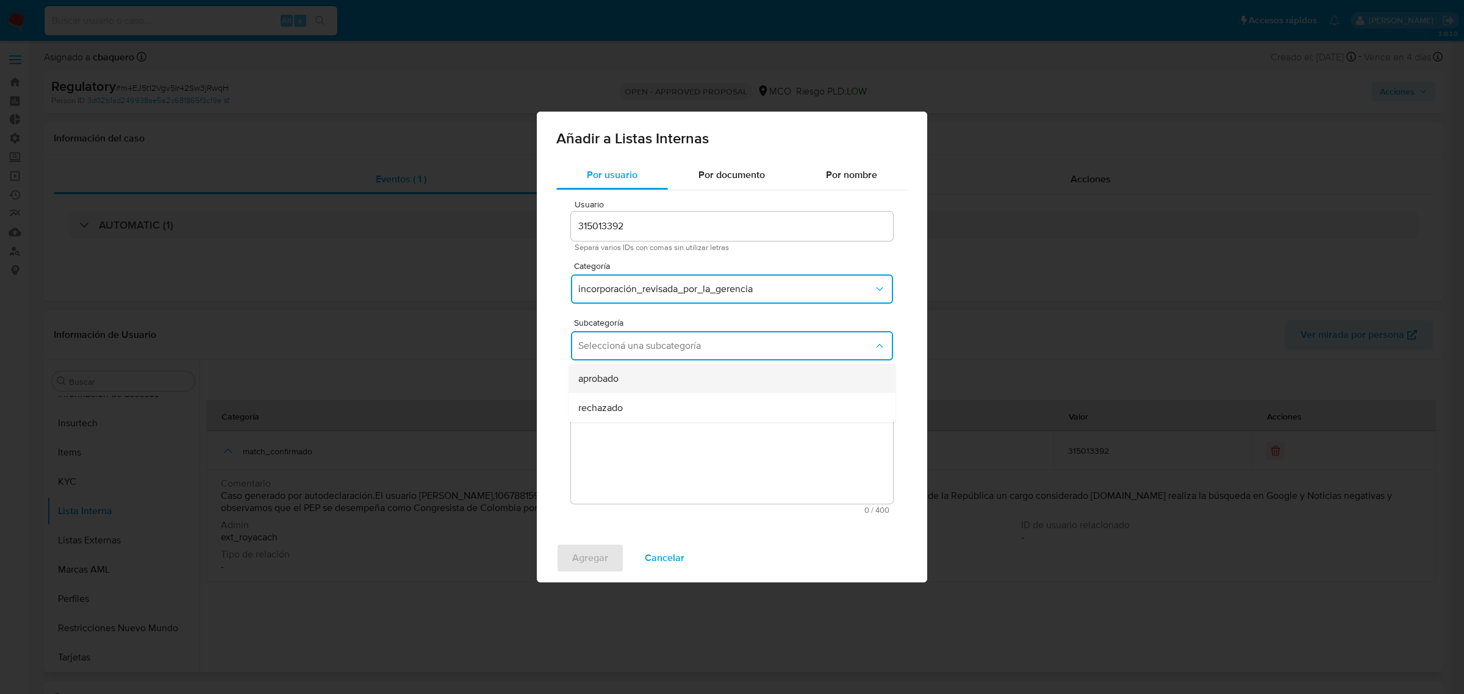
click at [634, 375] on div "aprobado" at bounding box center [728, 378] width 300 height 29
click at [639, 412] on textarea "Comentario" at bounding box center [732, 445] width 322 height 117
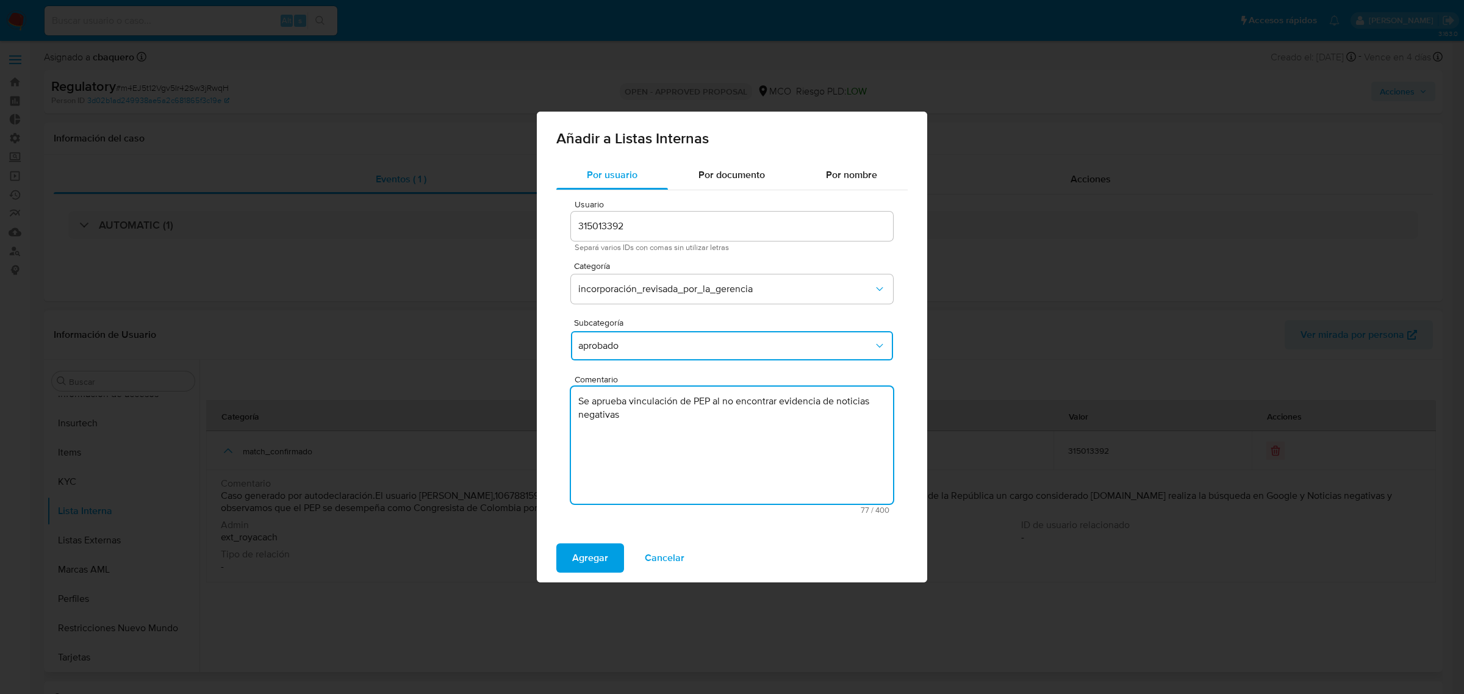
click at [699, 398] on textarea "Se aprueba vinculación de PEP al no encontrar evidencia de noticias negativas" at bounding box center [732, 445] width 322 height 117
click at [699, 398] on textarea "Se aprueba vinculación de RCA al no encontrar evidencia de noticias negativas" at bounding box center [732, 445] width 322 height 117
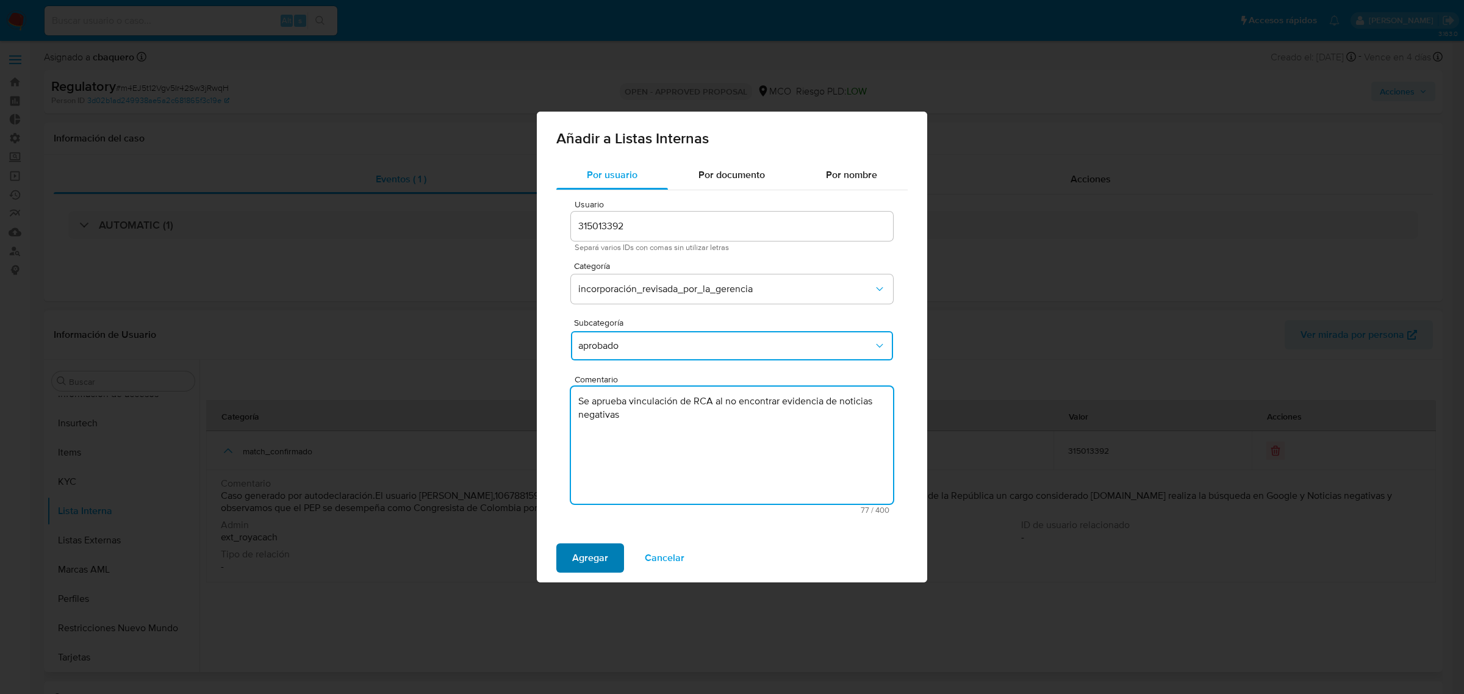
type textarea "Se aprueba vinculación de RCA al no encontrar evidencia de noticias negativas"
click at [588, 550] on span "Agregar" at bounding box center [590, 558] width 36 height 27
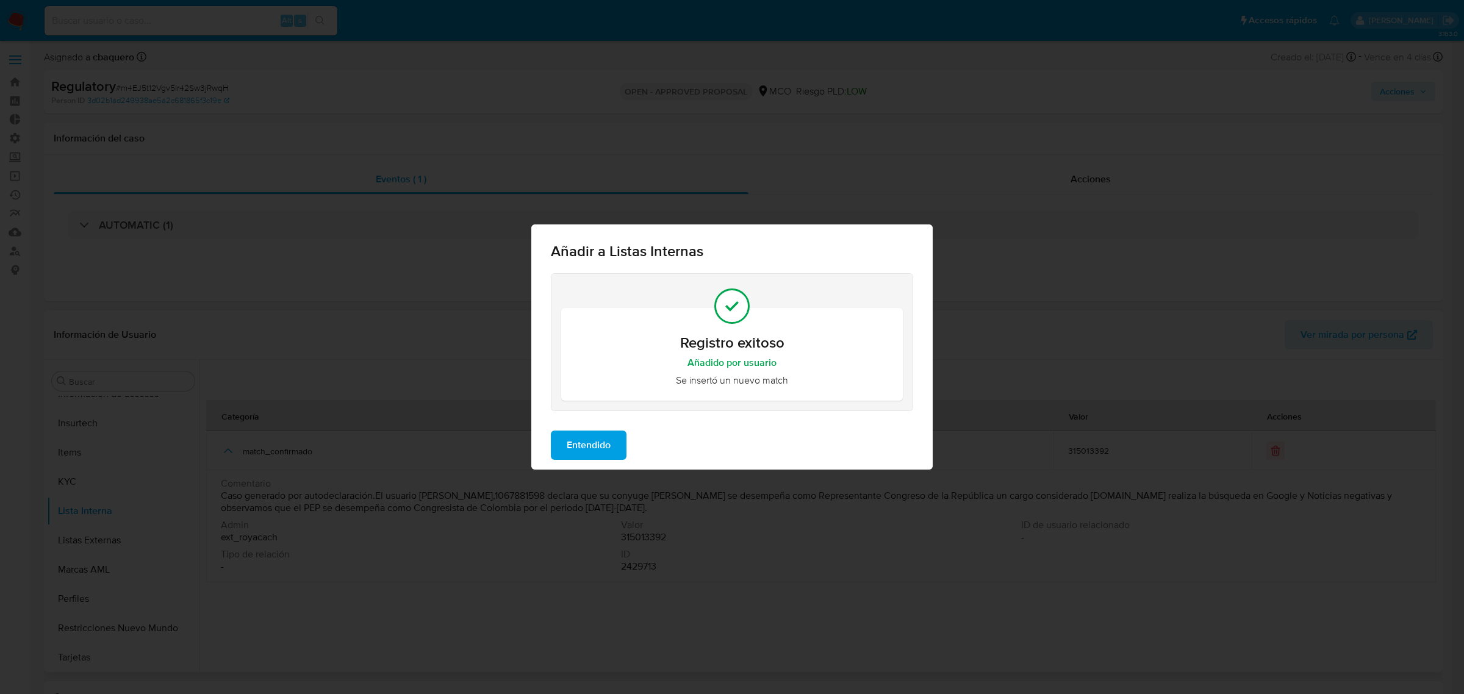
click at [590, 464] on div "Entendido" at bounding box center [731, 445] width 401 height 49
click at [589, 446] on span "Entendido" at bounding box center [589, 445] width 44 height 27
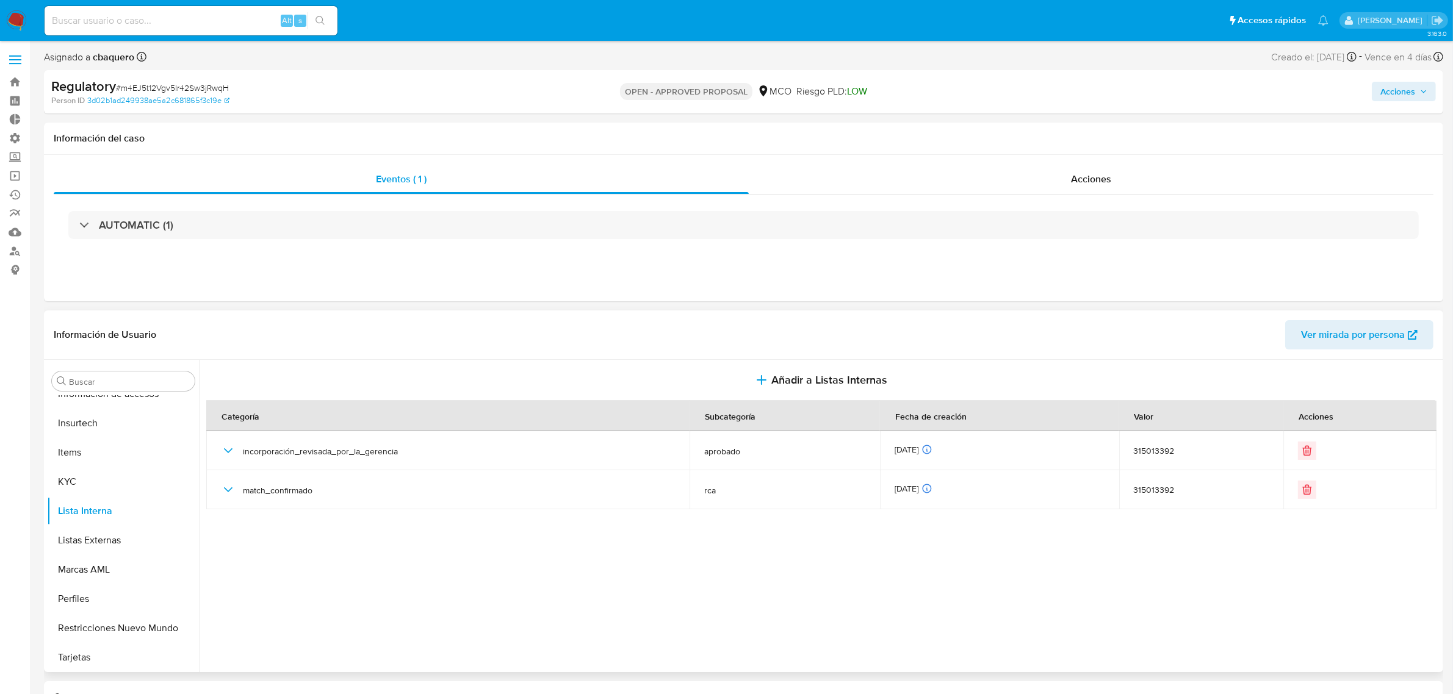
drag, startPoint x: 1408, startPoint y: 93, endPoint x: 1365, endPoint y: 102, distance: 44.4
click at [1403, 95] on span "Acciones" at bounding box center [1397, 92] width 35 height 20
click at [1039, 119] on div "Resolución del caso Alt r" at bounding box center [1071, 131] width 117 height 32
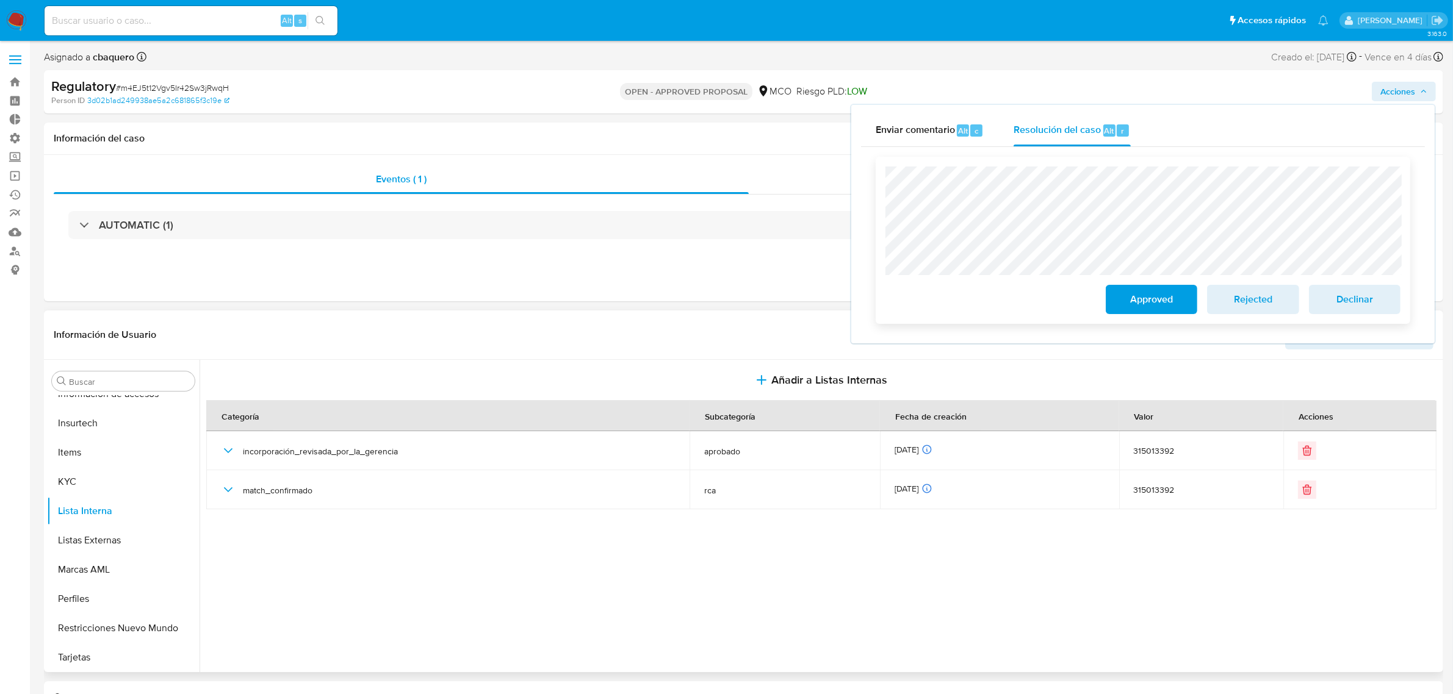
click at [1155, 304] on span "Approved" at bounding box center [1151, 299] width 60 height 27
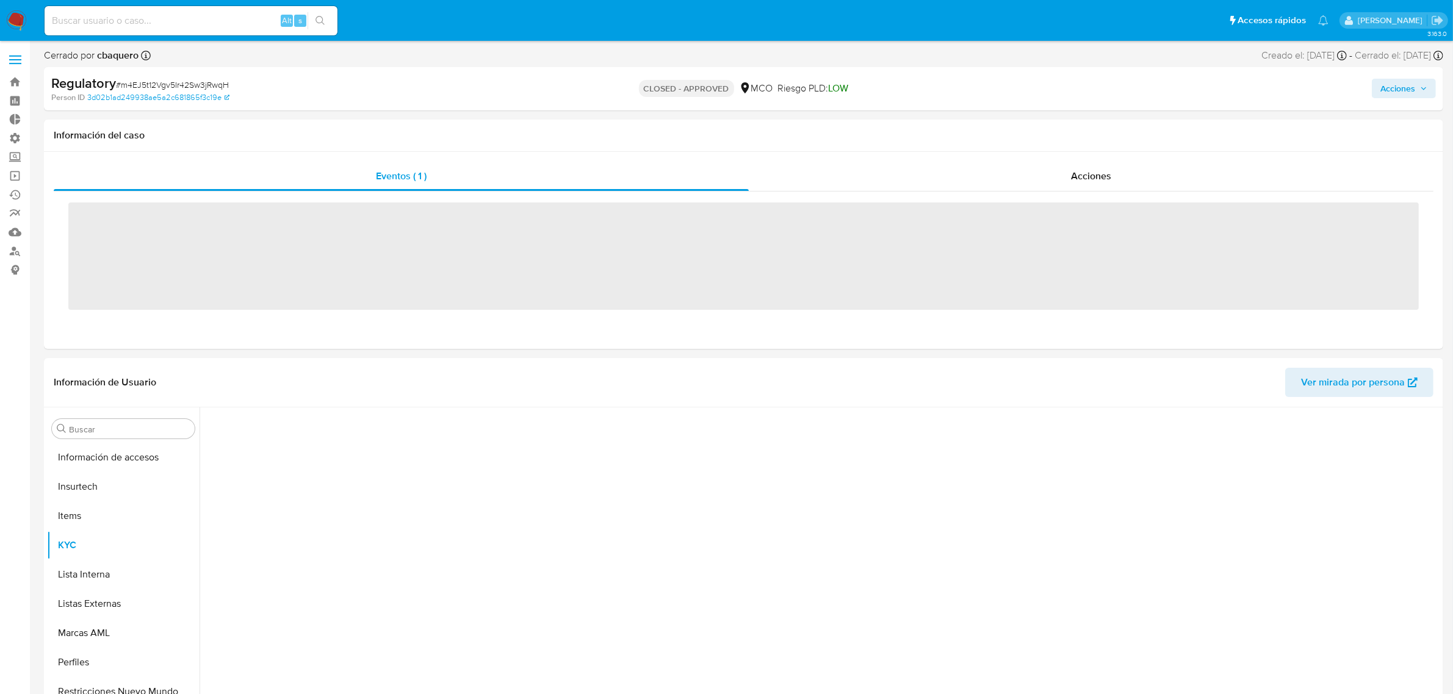
scroll to position [602, 0]
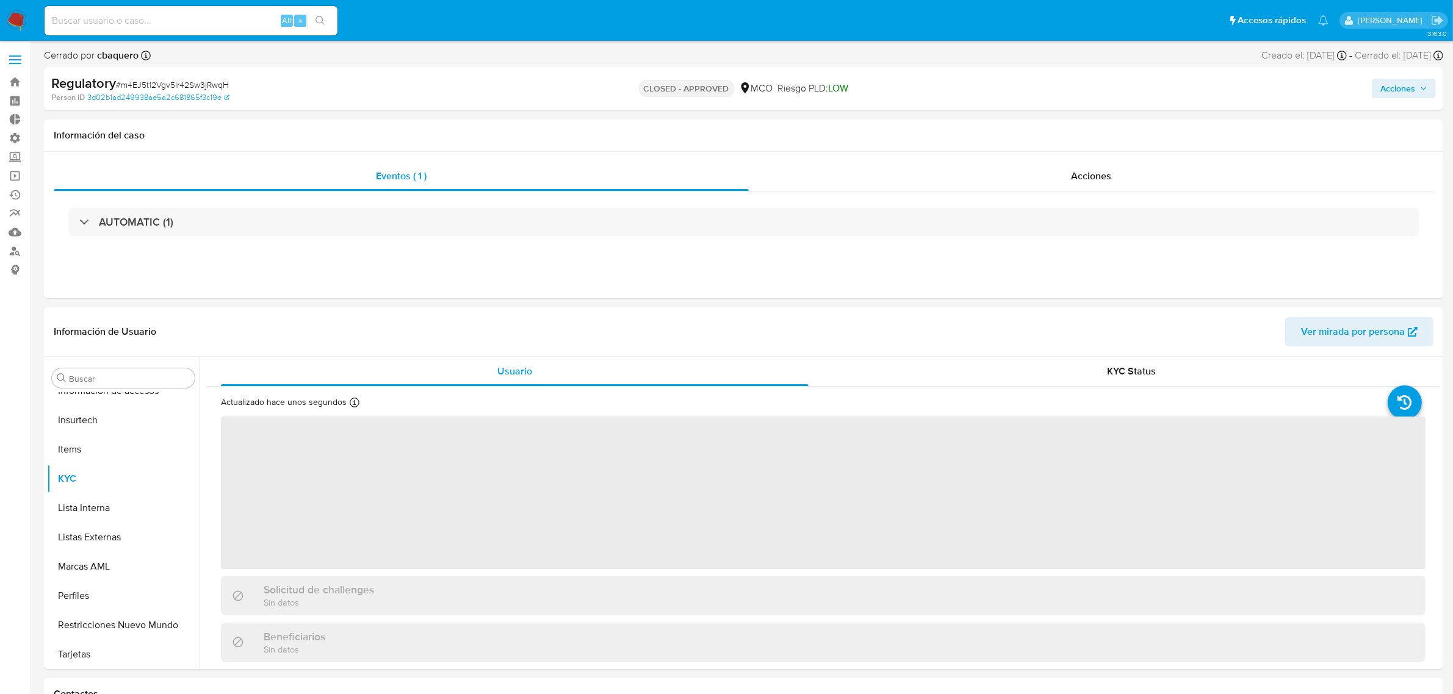
click at [26, 13] on nav "Pausado Ver notificaciones Alt s Accesos rápidos Presiona las siguientes teclas…" at bounding box center [726, 20] width 1453 height 41
click at [17, 21] on img at bounding box center [16, 20] width 21 height 21
select select "10"
